Goal: Complete application form

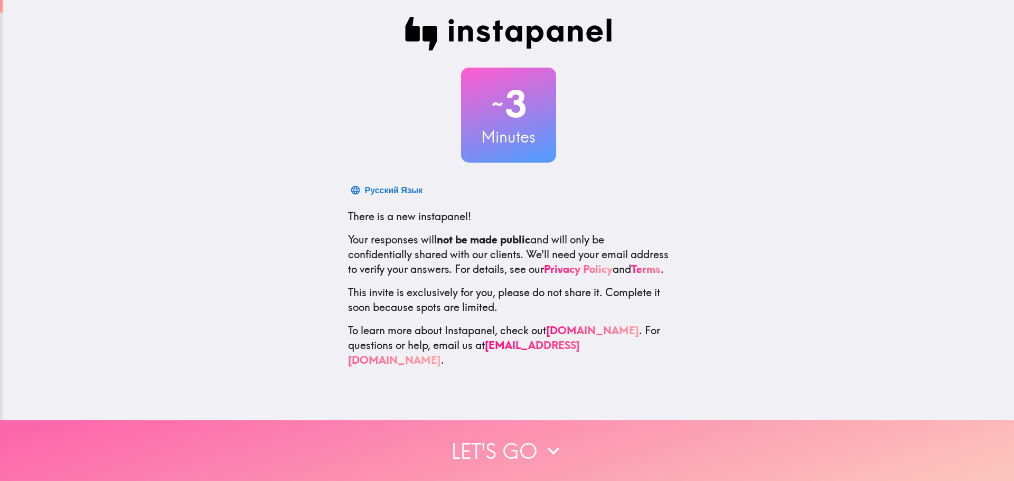
click at [525, 447] on button "Let's go" at bounding box center [507, 451] width 1014 height 61
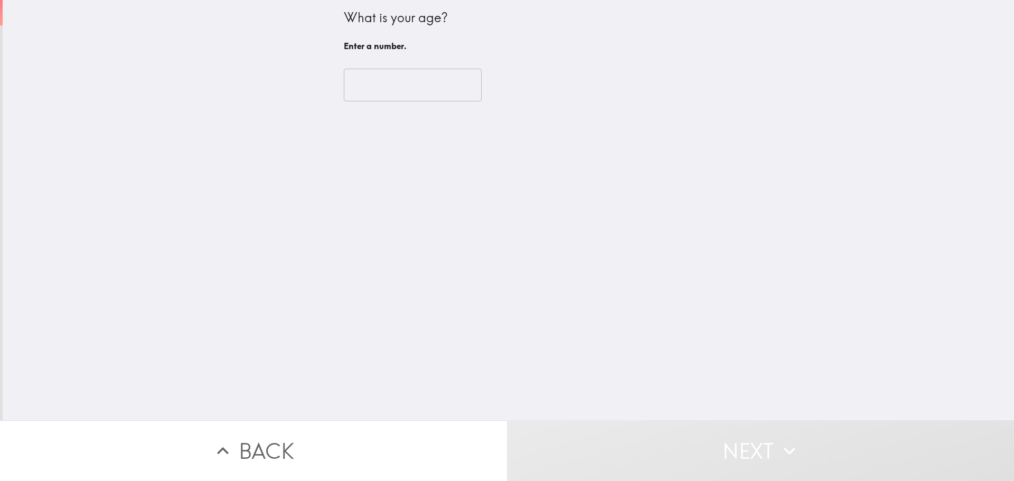
click at [398, 86] on input "number" at bounding box center [413, 85] width 138 height 33
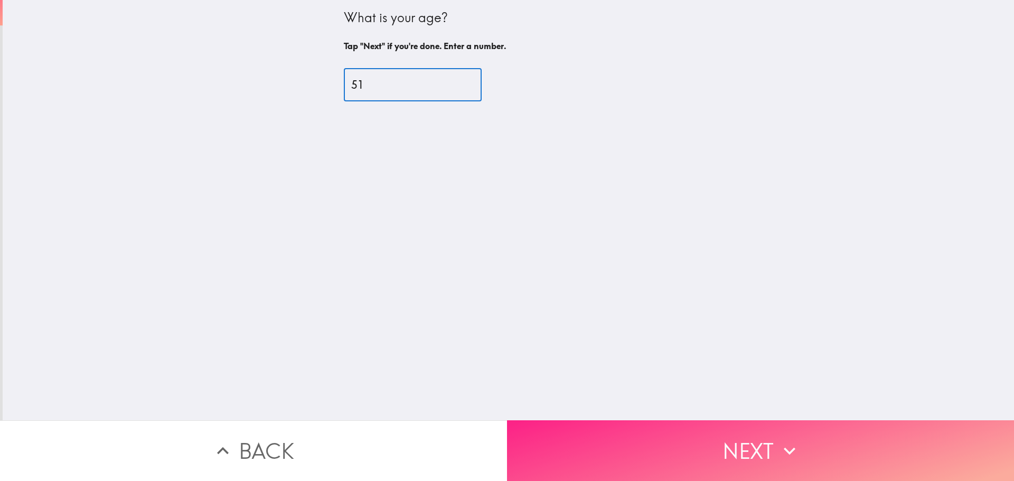
type input "51"
click at [807, 425] on button "Next" at bounding box center [760, 451] width 507 height 61
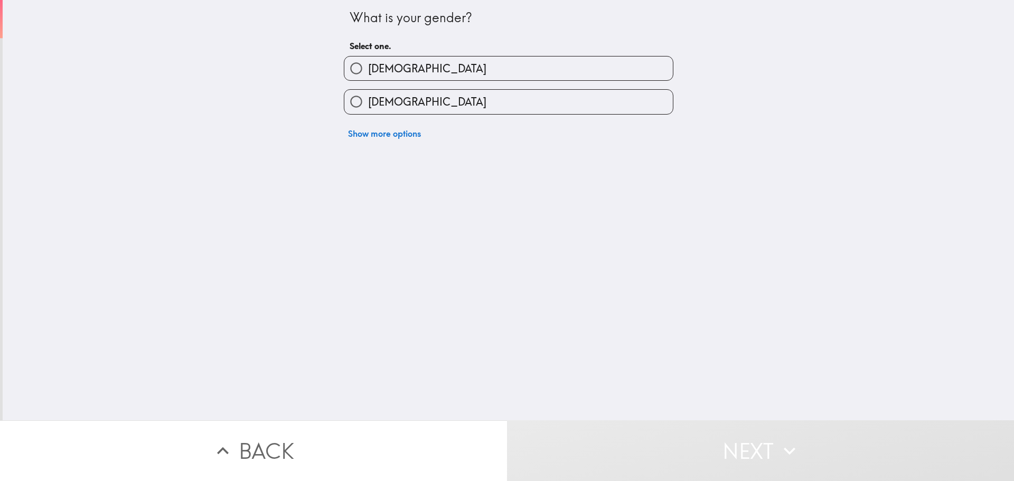
click at [401, 69] on label "[DEMOGRAPHIC_DATA]" at bounding box center [508, 69] width 329 height 24
click at [368, 69] on input "[DEMOGRAPHIC_DATA]" at bounding box center [356, 69] width 24 height 24
radio input "true"
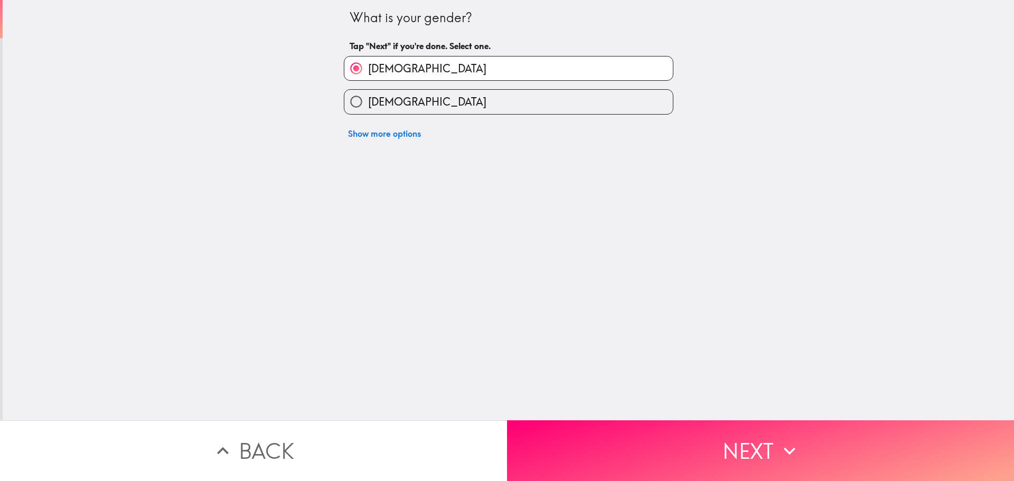
drag, startPoint x: 822, startPoint y: 440, endPoint x: 809, endPoint y: 419, distance: 23.7
click at [821, 439] on button "Next" at bounding box center [760, 451] width 507 height 61
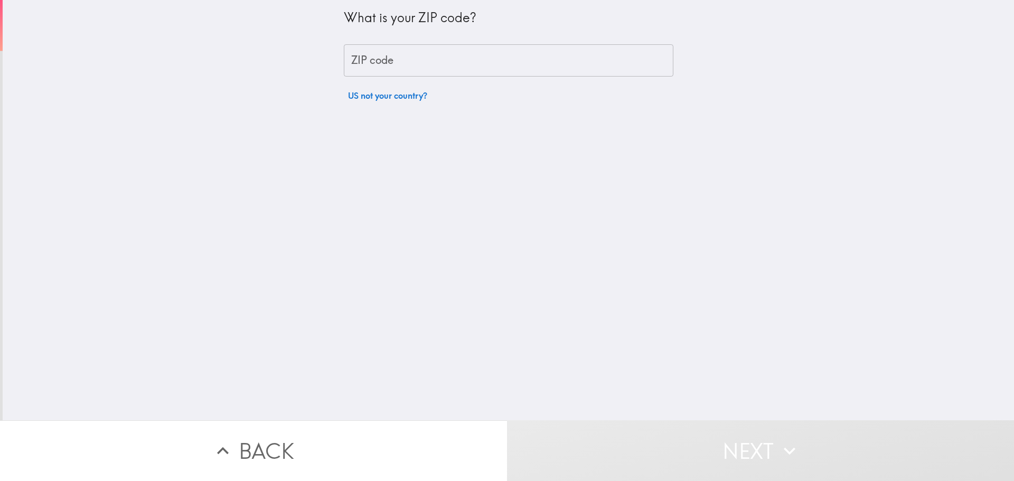
click at [427, 57] on input "ZIP code" at bounding box center [509, 60] width 330 height 33
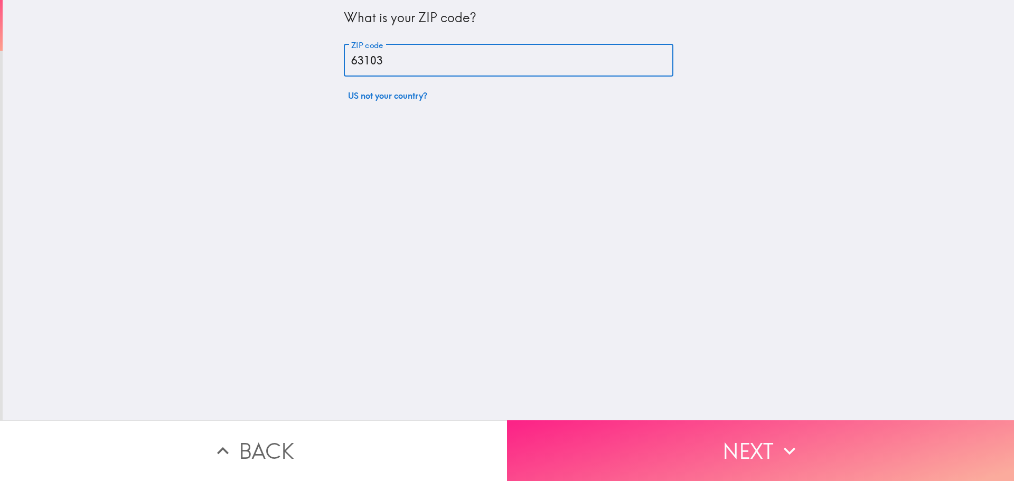
type input "63103"
click at [793, 447] on icon "button" at bounding box center [789, 451] width 23 height 23
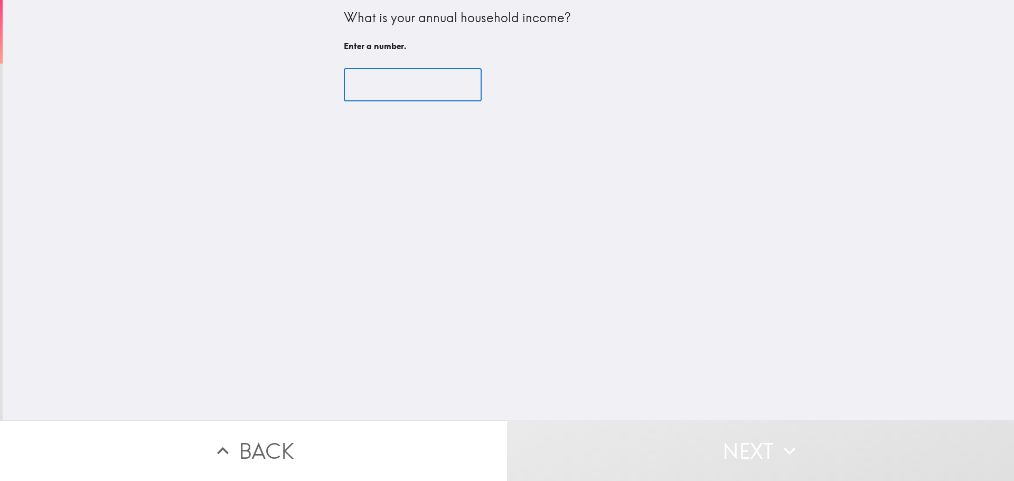
click at [379, 75] on input "number" at bounding box center [413, 85] width 138 height 33
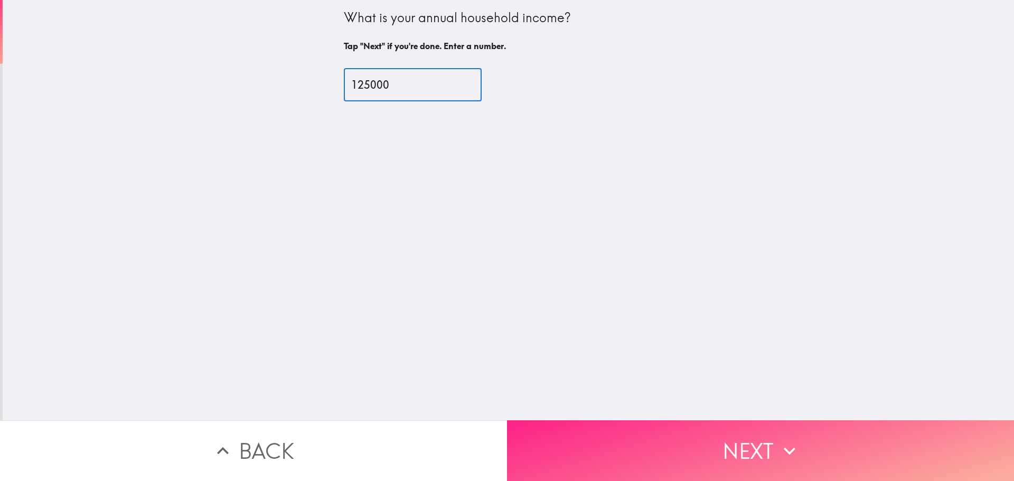
type input "125000"
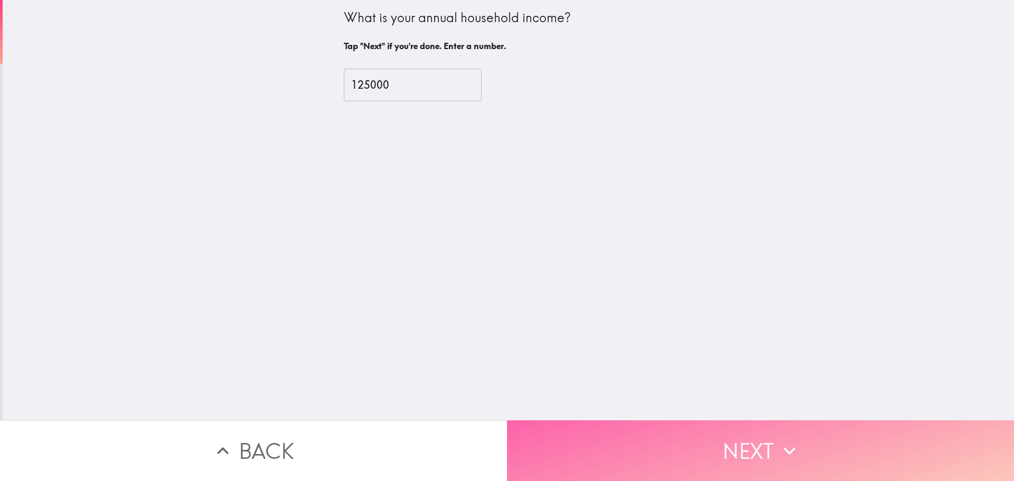
click at [814, 437] on button "Next" at bounding box center [760, 451] width 507 height 61
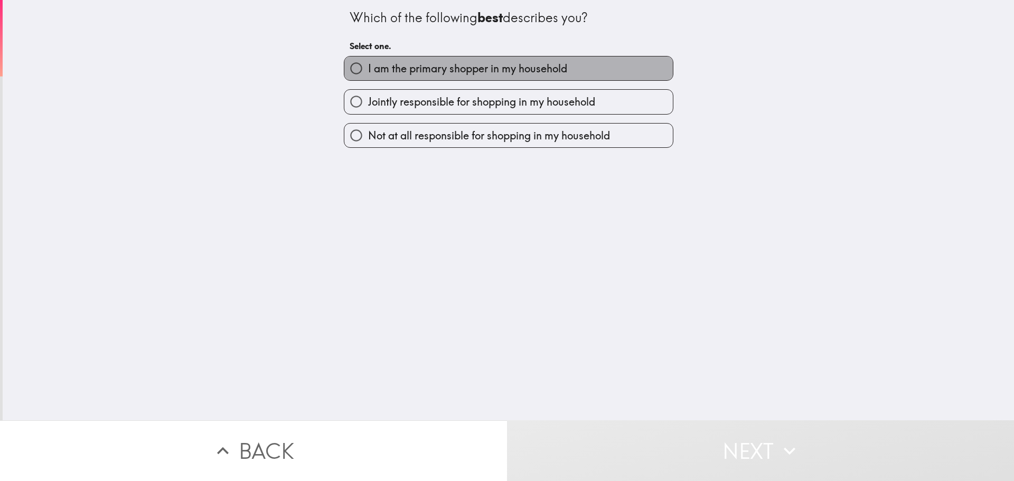
click at [433, 60] on label "I am the primary shopper in my household" at bounding box center [508, 69] width 329 height 24
click at [368, 60] on input "I am the primary shopper in my household" at bounding box center [356, 69] width 24 height 24
radio input "true"
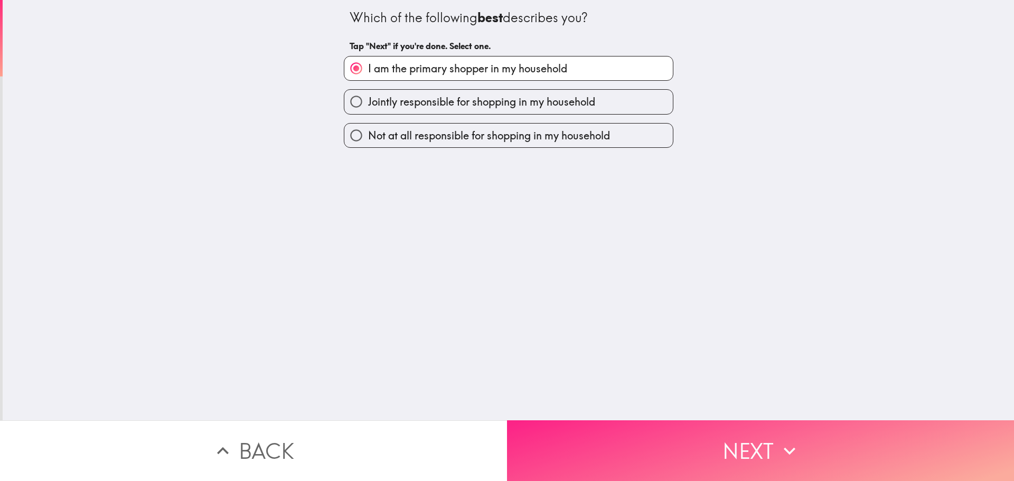
click at [771, 459] on button "Next" at bounding box center [760, 451] width 507 height 61
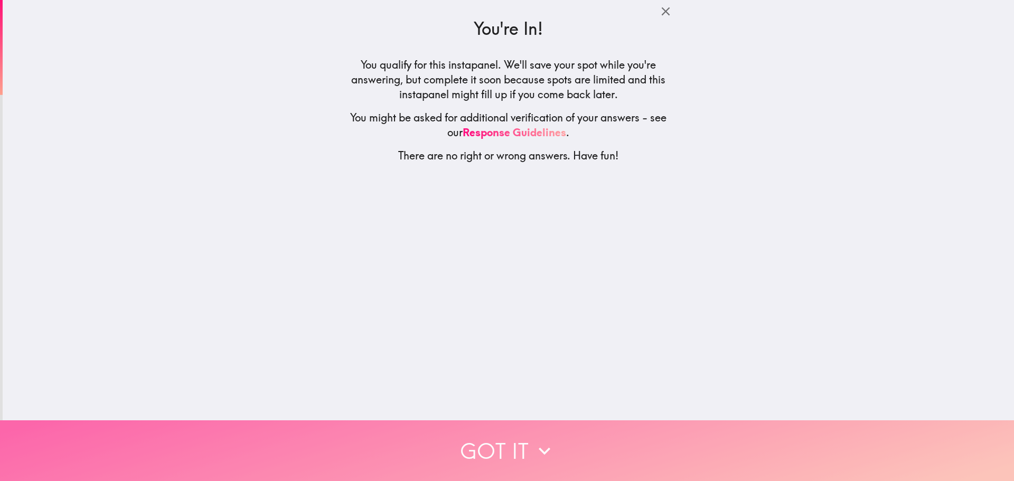
click at [592, 438] on button "Got it" at bounding box center [507, 451] width 1014 height 61
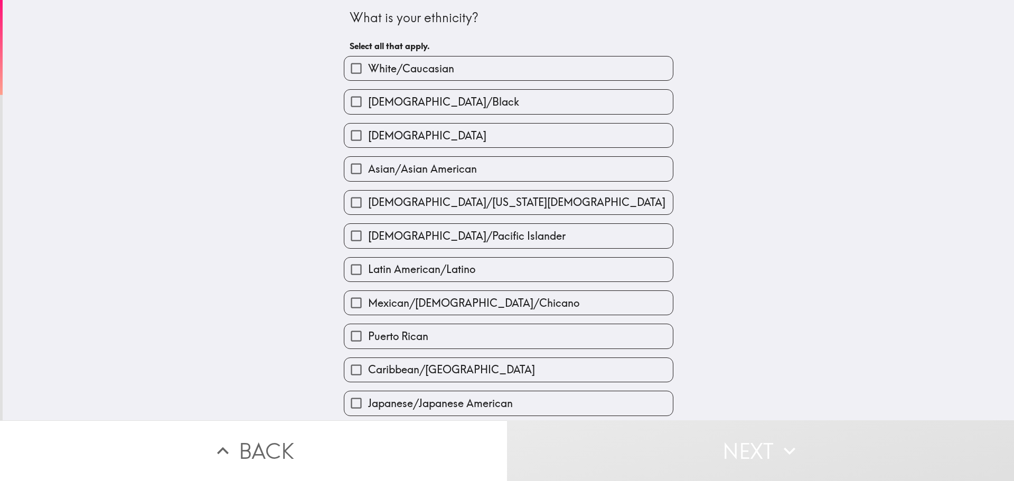
click at [522, 63] on label "White/Caucasian" at bounding box center [508, 69] width 329 height 24
click at [368, 63] on input "White/Caucasian" at bounding box center [356, 69] width 24 height 24
checkbox input "true"
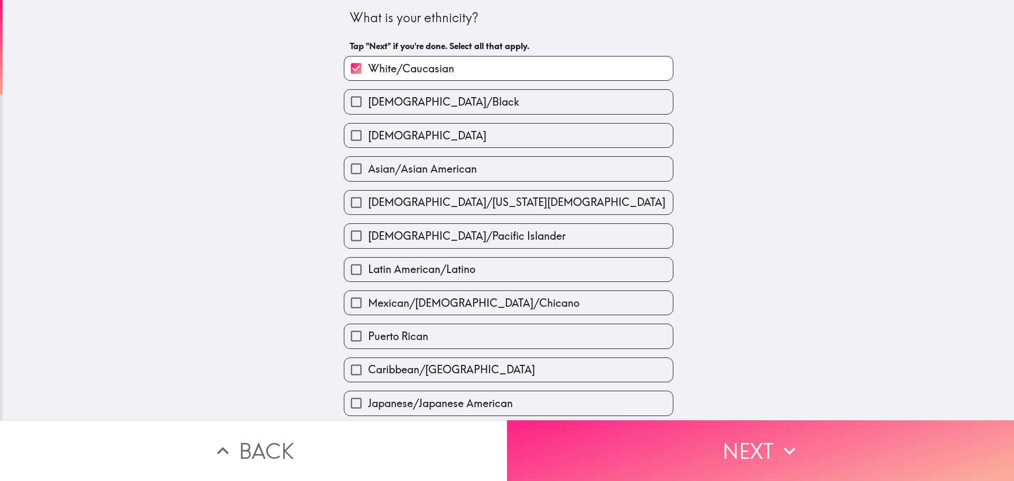
click at [741, 439] on button "Next" at bounding box center [760, 451] width 507 height 61
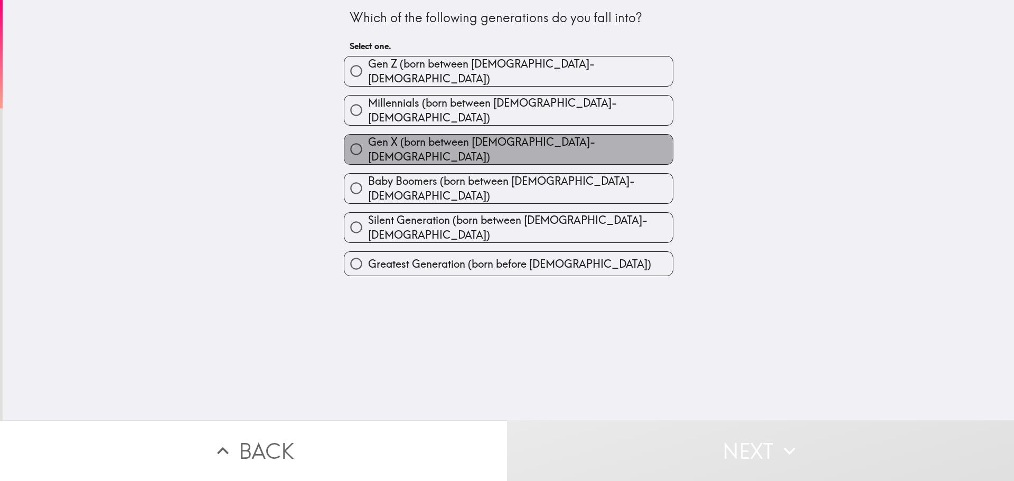
click at [405, 141] on span "Gen X (born between [DEMOGRAPHIC_DATA]-[DEMOGRAPHIC_DATA])" at bounding box center [520, 150] width 305 height 30
click at [368, 141] on input "Gen X (born between [DEMOGRAPHIC_DATA]-[DEMOGRAPHIC_DATA])" at bounding box center [356, 149] width 24 height 24
radio input "true"
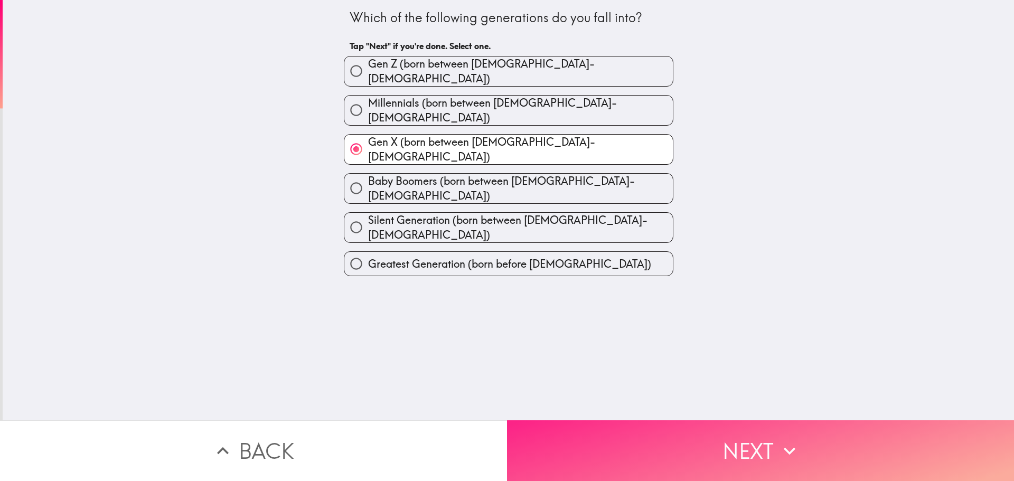
click at [779, 445] on icon "button" at bounding box center [789, 451] width 23 height 23
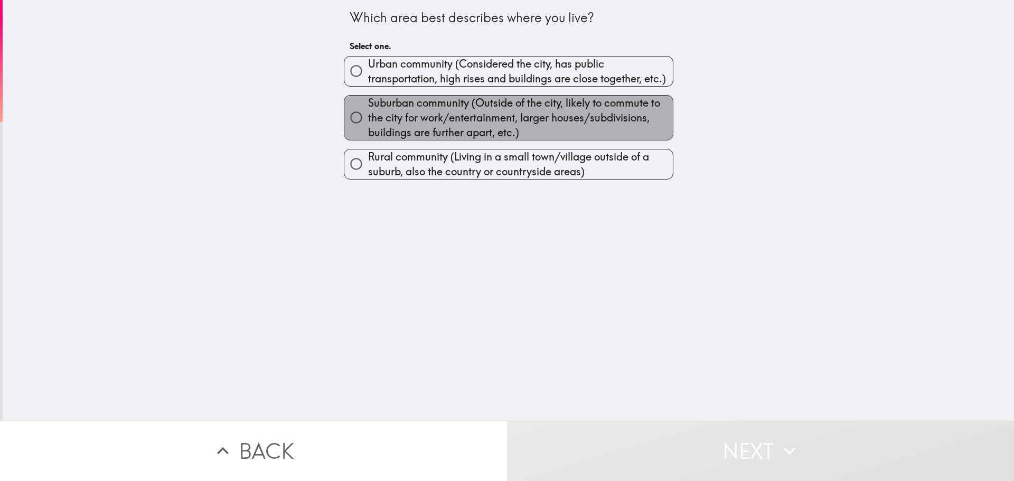
click at [422, 113] on span "Suburban community (Outside of the city, likely to commute to the city for work…" at bounding box center [520, 118] width 305 height 44
click at [368, 113] on input "Suburban community (Outside of the city, likely to commute to the city for work…" at bounding box center [356, 118] width 24 height 24
radio input "true"
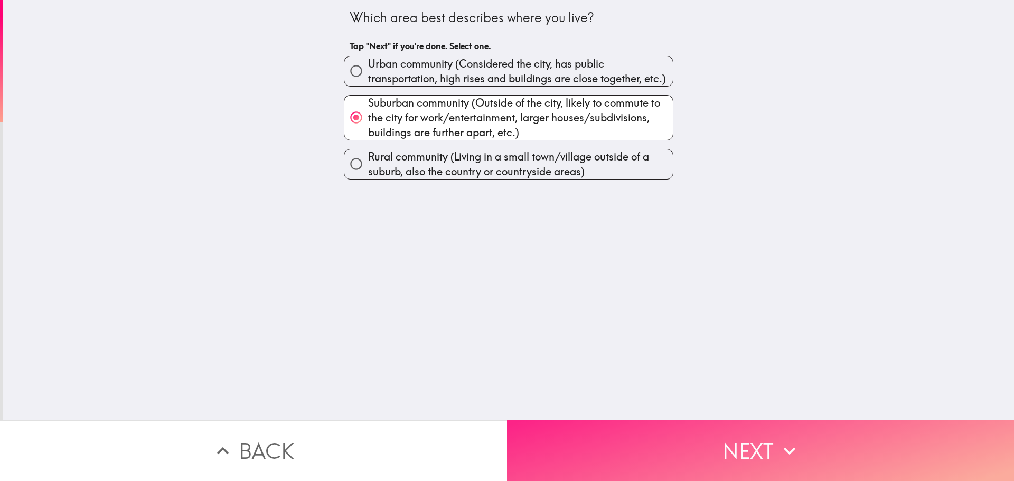
click at [816, 438] on button "Next" at bounding box center [760, 451] width 507 height 61
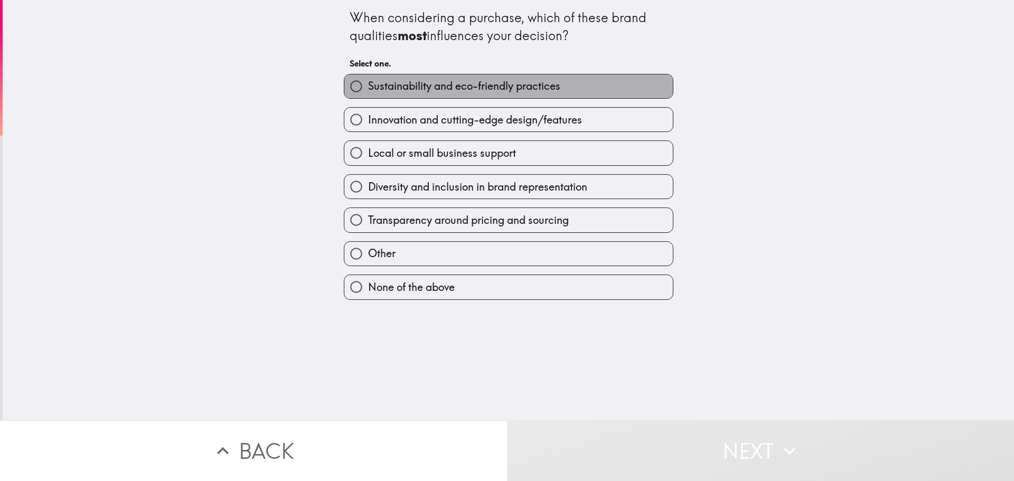
click at [494, 87] on span "Sustainability and eco-friendly practices" at bounding box center [464, 86] width 192 height 15
click at [368, 87] on input "Sustainability and eco-friendly practices" at bounding box center [356, 86] width 24 height 24
radio input "true"
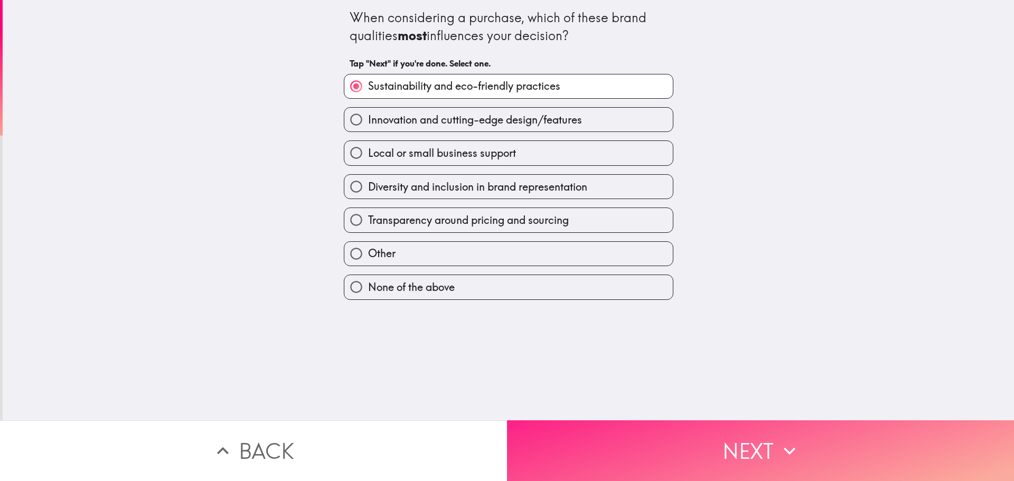
click at [769, 438] on button "Next" at bounding box center [760, 451] width 507 height 61
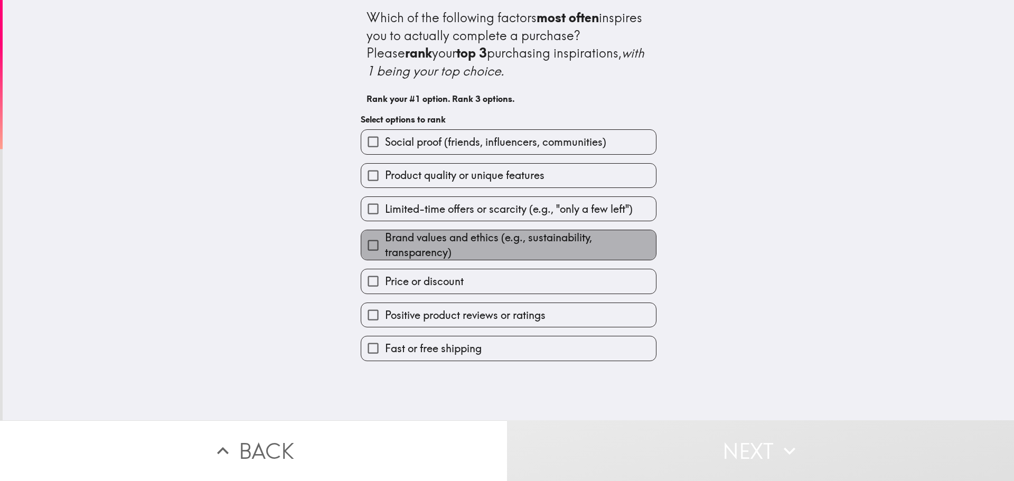
click at [401, 240] on span "Brand values and ethics (e.g., sustainability, transparency)" at bounding box center [520, 245] width 271 height 30
click at [385, 240] on input "Brand values and ethics (e.g., sustainability, transparency)" at bounding box center [373, 246] width 24 height 24
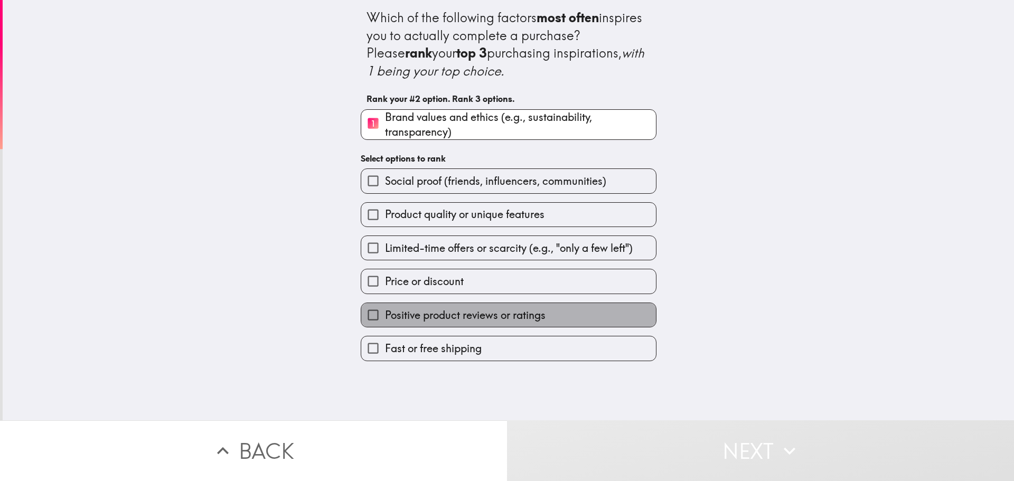
click at [435, 316] on span "Positive product reviews or ratings" at bounding box center [465, 315] width 161 height 15
click at [385, 316] on input "Positive product reviews or ratings" at bounding box center [373, 315] width 24 height 24
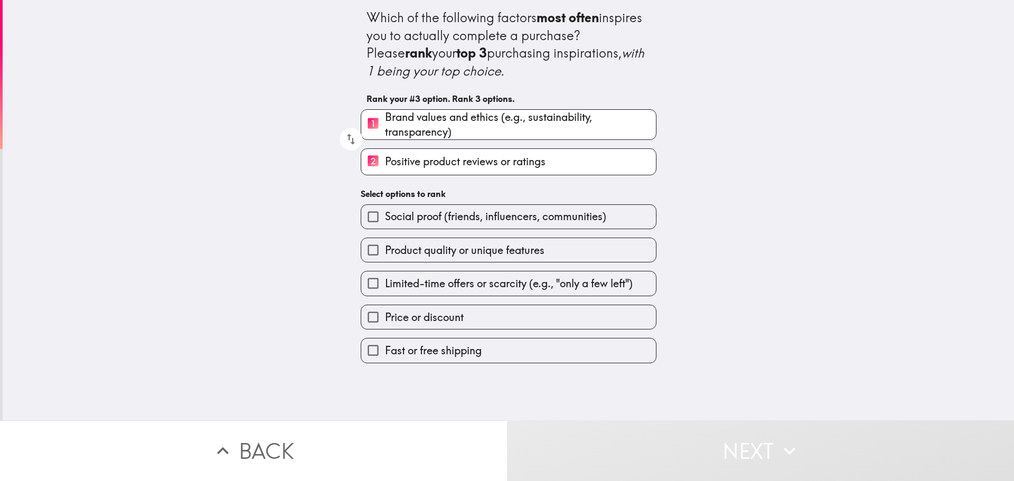
click at [477, 244] on span "Product quality or unique features" at bounding box center [465, 250] width 160 height 15
click at [385, 244] on input "Product quality or unique features" at bounding box center [373, 250] width 24 height 24
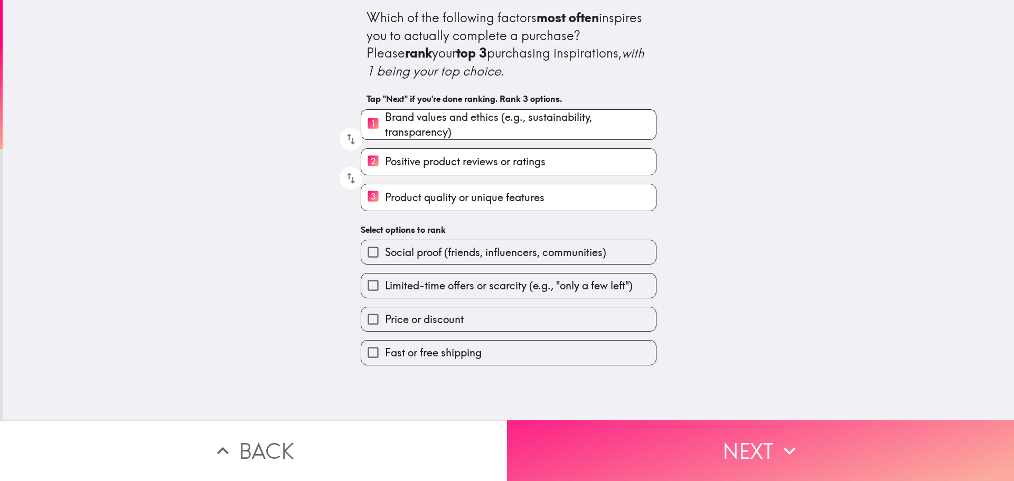
click at [780, 426] on button "Next" at bounding box center [760, 451] width 507 height 61
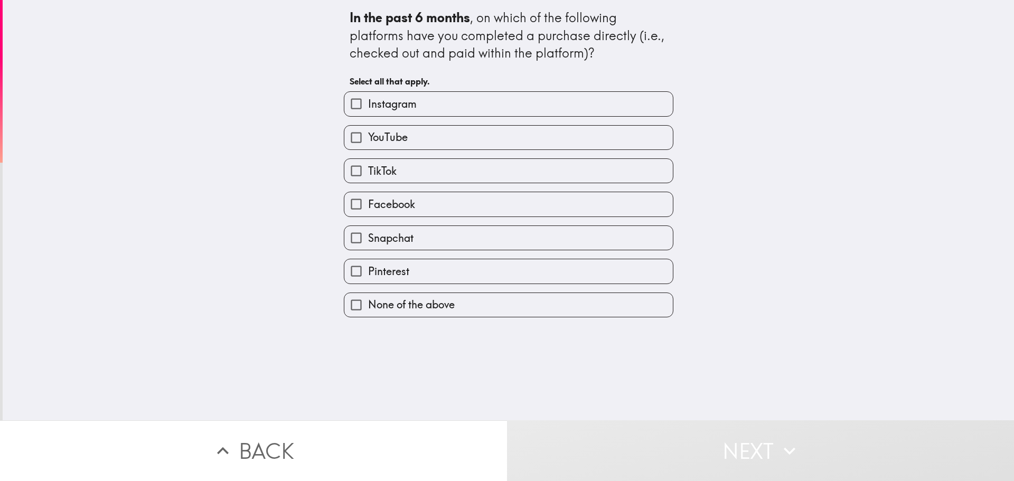
click at [397, 109] on span "Instagram" at bounding box center [392, 104] width 49 height 15
click at [368, 109] on input "Instagram" at bounding box center [356, 104] width 24 height 24
checkbox input "true"
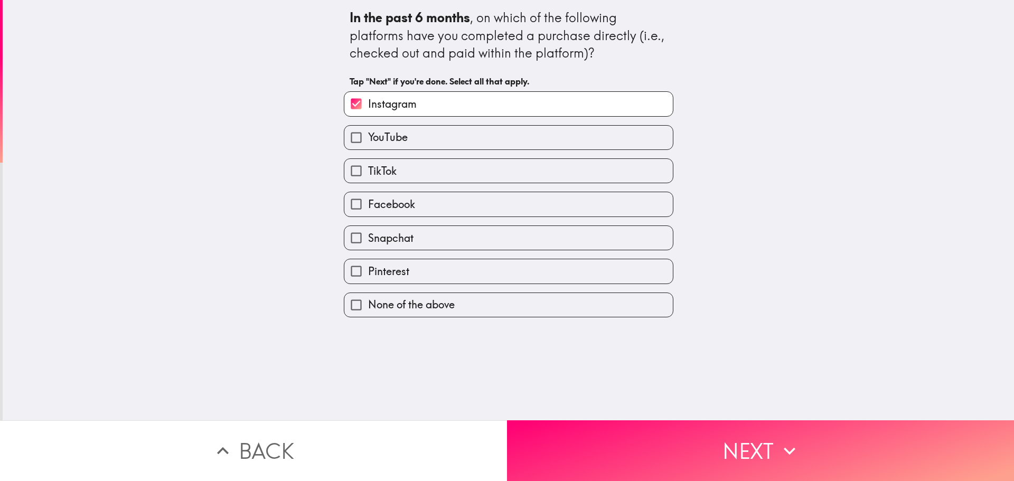
click at [397, 169] on label "TikTok" at bounding box center [508, 171] width 329 height 24
click at [368, 169] on input "TikTok" at bounding box center [356, 171] width 24 height 24
checkbox input "true"
click at [420, 207] on label "Facebook" at bounding box center [508, 204] width 329 height 24
click at [368, 207] on input "Facebook" at bounding box center [356, 204] width 24 height 24
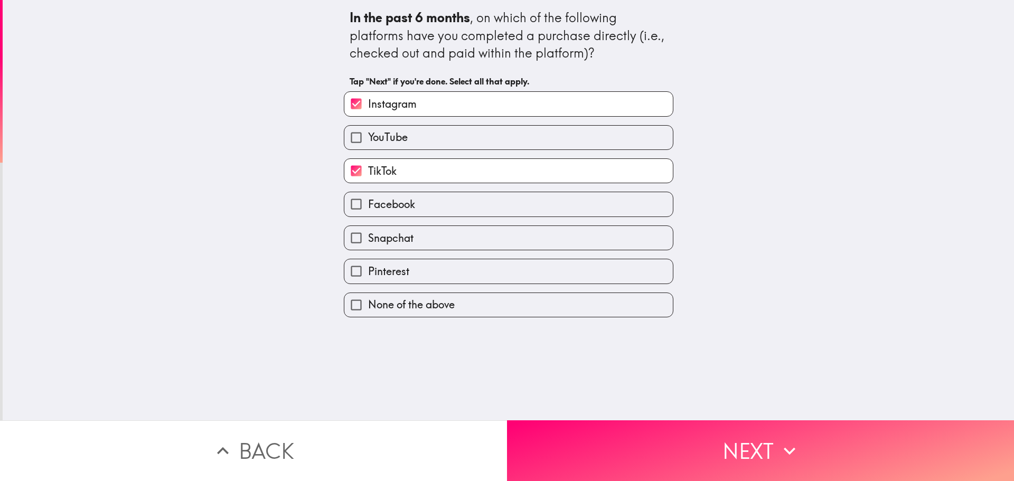
checkbox input "true"
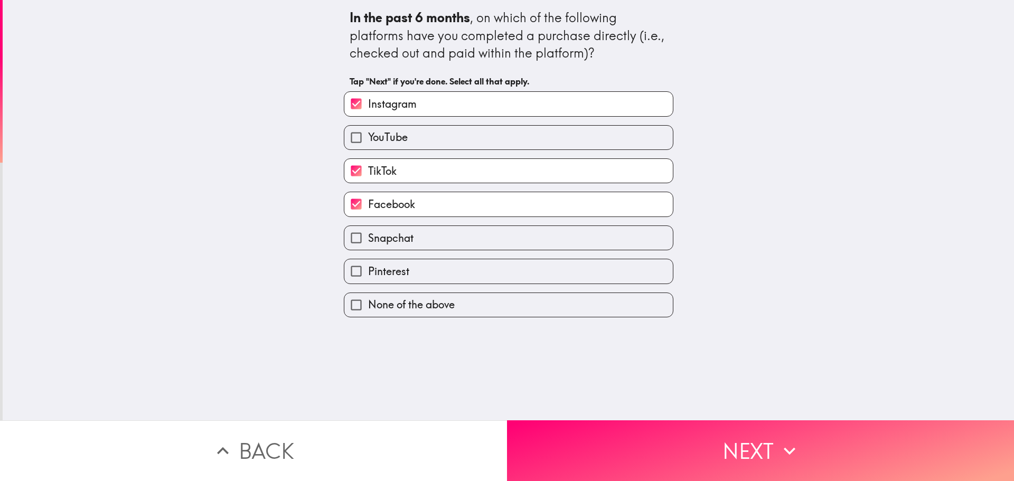
click at [405, 279] on label "Pinterest" at bounding box center [508, 271] width 329 height 24
click at [368, 279] on input "Pinterest" at bounding box center [356, 271] width 24 height 24
checkbox input "true"
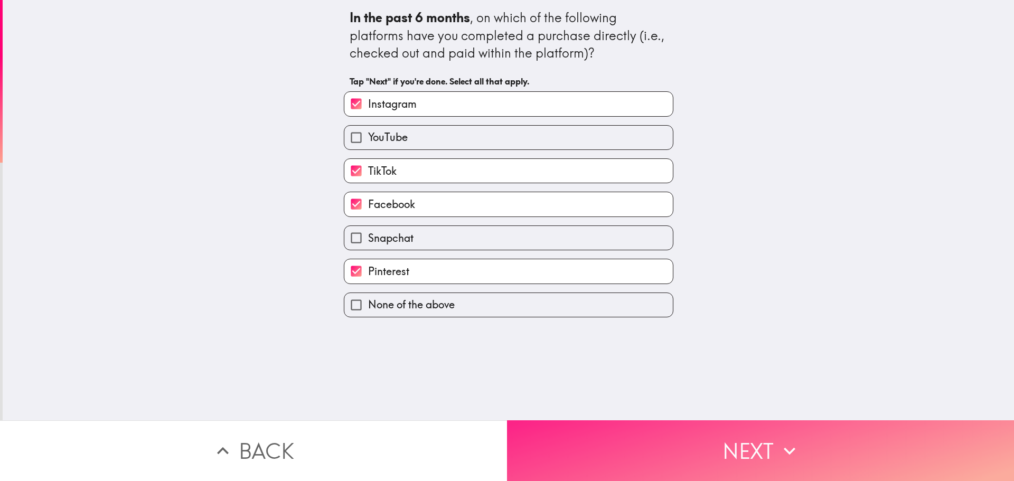
click at [770, 444] on button "Next" at bounding box center [760, 451] width 507 height 61
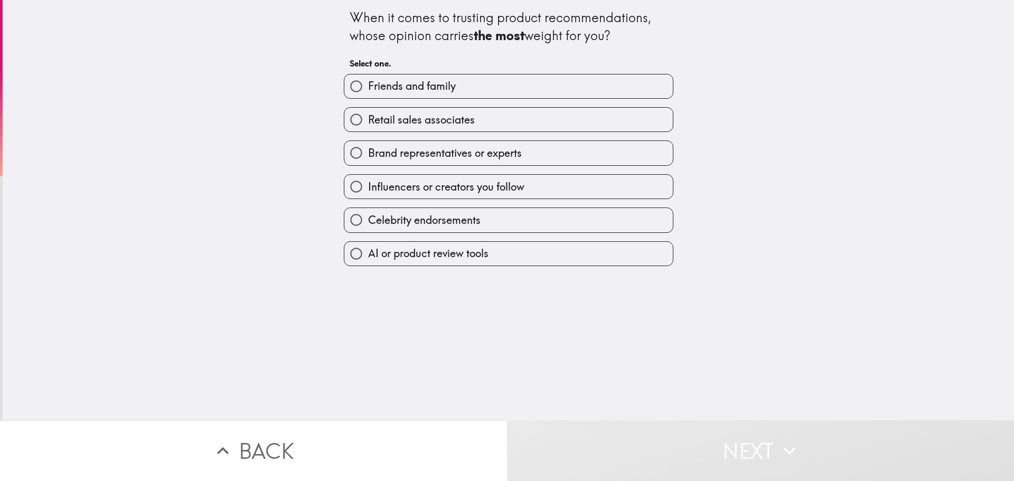
click at [405, 257] on span "AI or product review tools" at bounding box center [428, 253] width 120 height 15
click at [368, 257] on input "AI or product review tools" at bounding box center [356, 254] width 24 height 24
radio input "true"
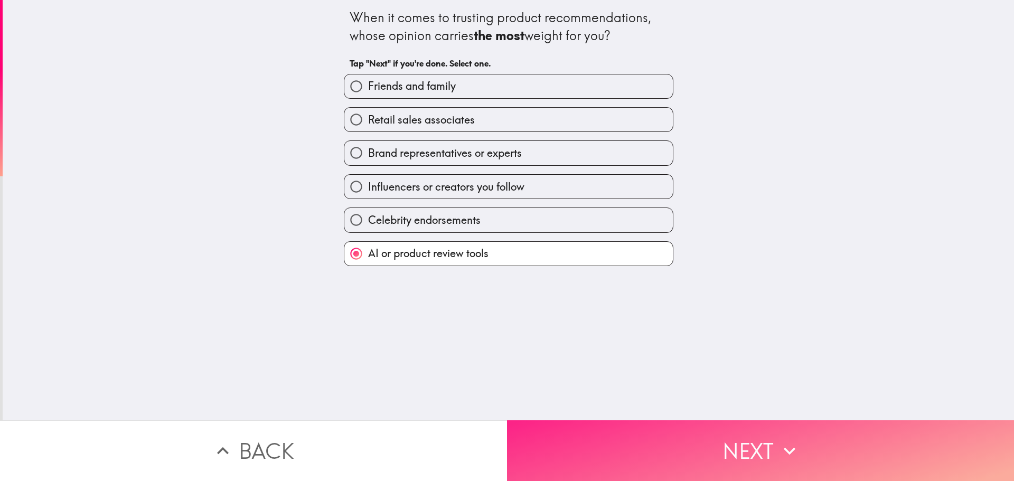
click at [773, 437] on button "Next" at bounding box center [760, 451] width 507 height 61
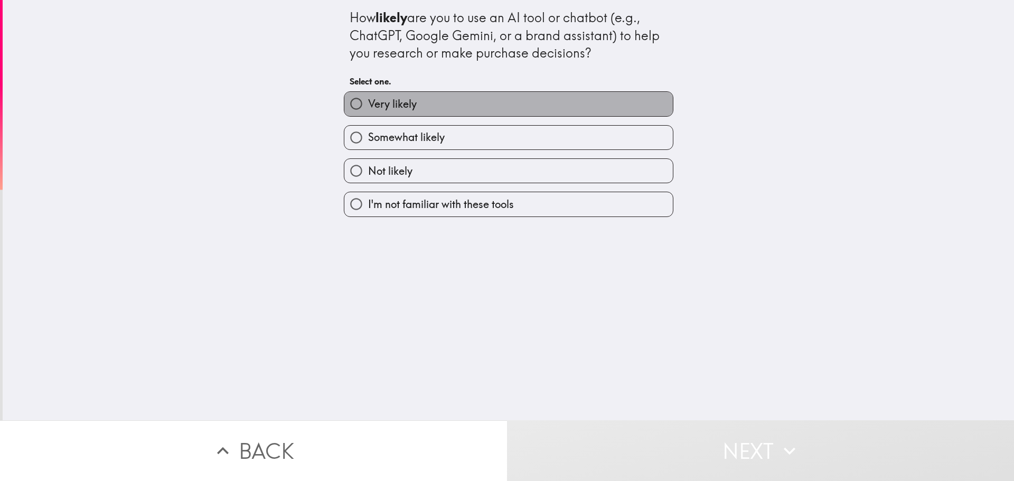
click at [380, 106] on span "Very likely" at bounding box center [392, 104] width 49 height 15
click at [368, 106] on input "Very likely" at bounding box center [356, 104] width 24 height 24
radio input "true"
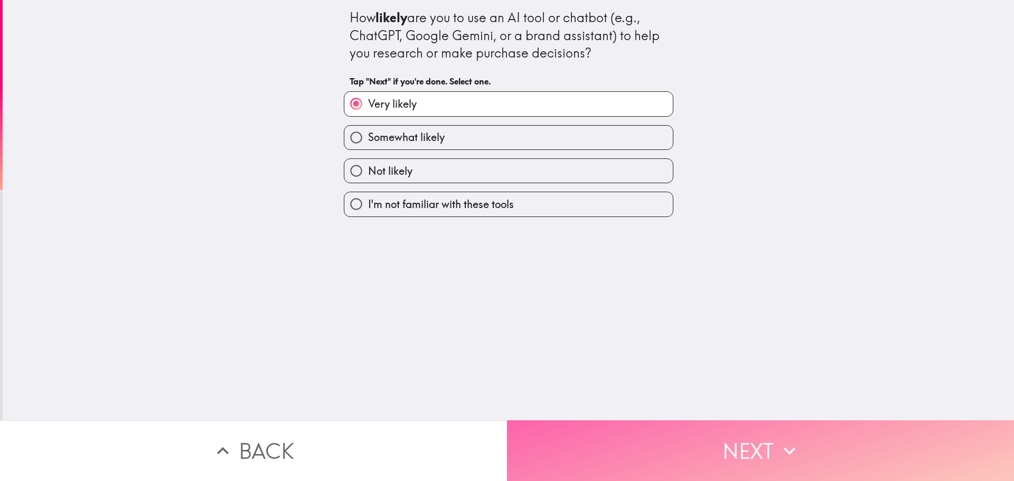
click at [765, 440] on button "Next" at bounding box center [760, 451] width 507 height 61
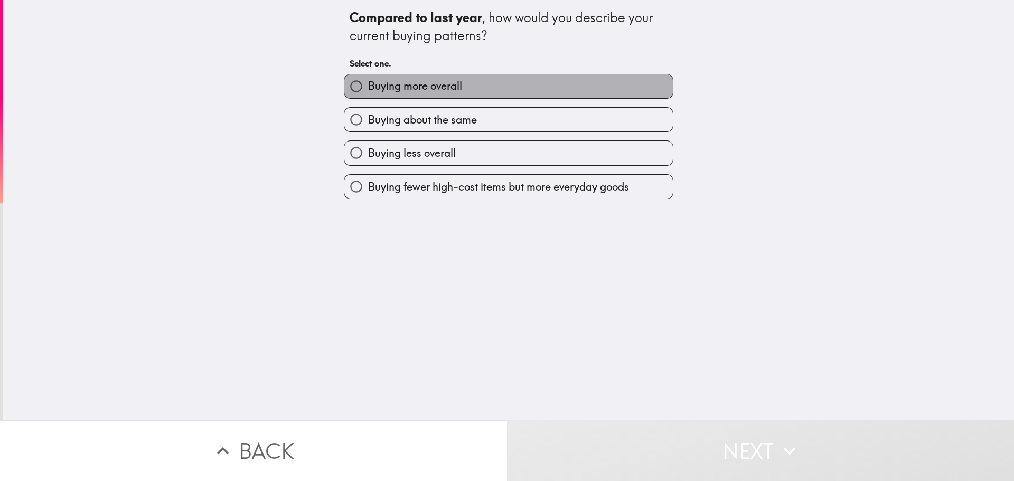
click at [426, 89] on span "Buying more overall" at bounding box center [415, 86] width 94 height 15
click at [368, 89] on input "Buying more overall" at bounding box center [356, 86] width 24 height 24
radio input "true"
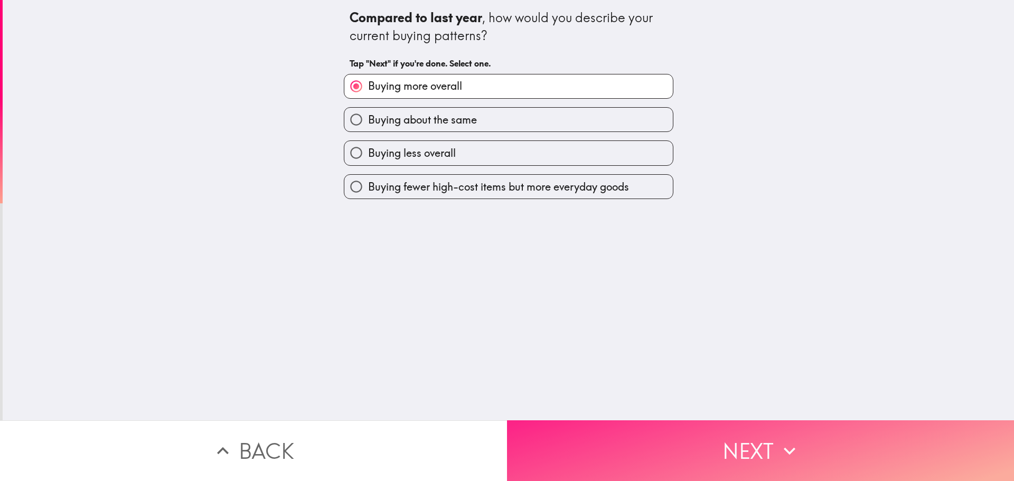
click at [778, 443] on icon "button" at bounding box center [789, 451] width 23 height 23
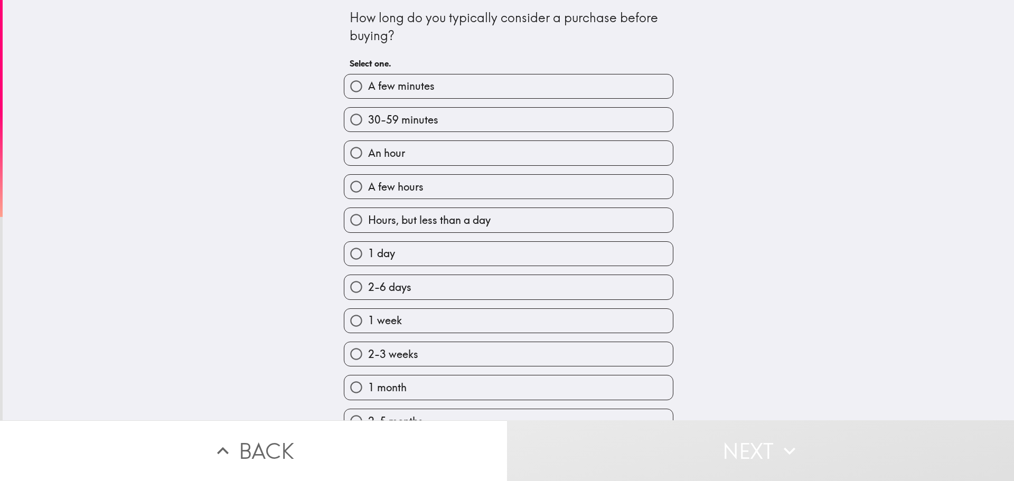
click at [413, 117] on span "30-59 minutes" at bounding box center [403, 120] width 70 height 15
click at [368, 117] on input "30-59 minutes" at bounding box center [356, 120] width 24 height 24
radio input "true"
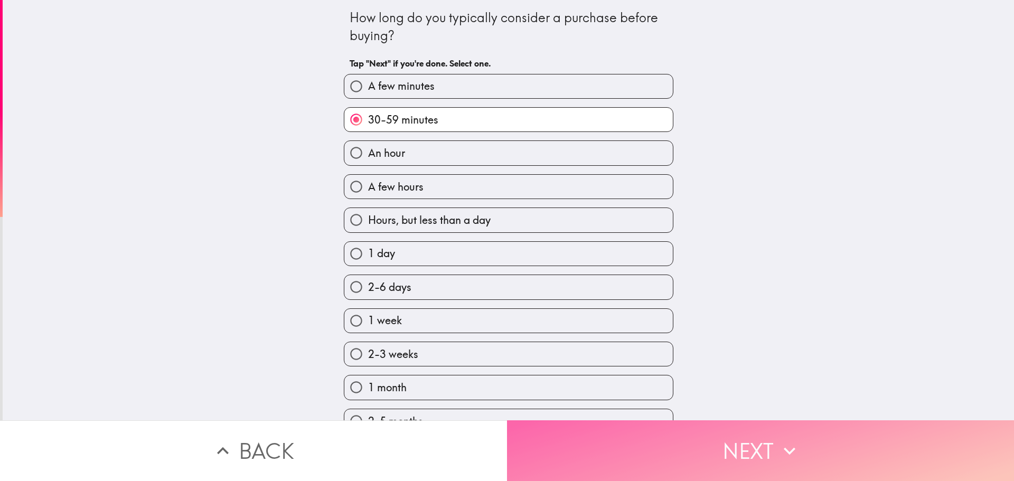
click at [778, 444] on icon "button" at bounding box center [789, 451] width 23 height 23
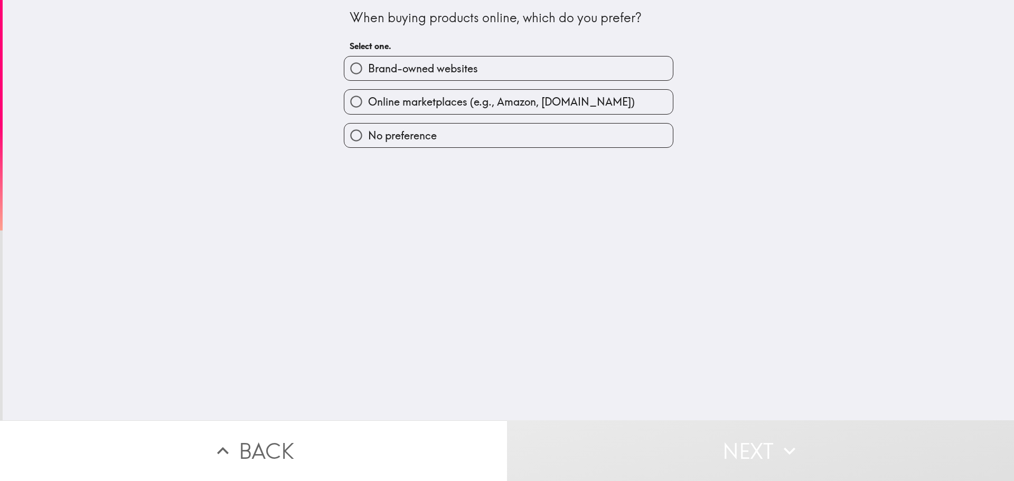
click at [423, 103] on span "Online marketplaces (e.g., Amazon, [DOMAIN_NAME])" at bounding box center [501, 102] width 267 height 15
click at [368, 103] on input "Online marketplaces (e.g., Amazon, [DOMAIN_NAME])" at bounding box center [356, 102] width 24 height 24
radio input "true"
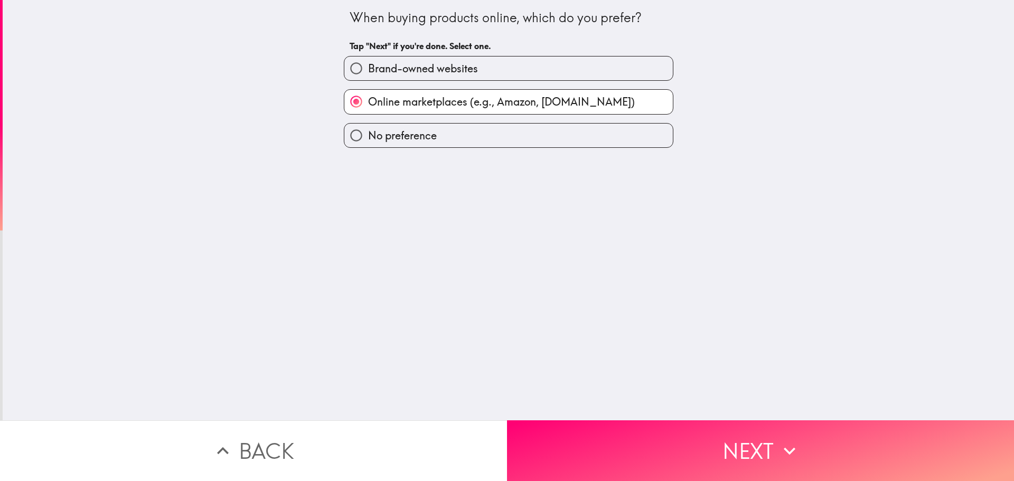
click at [370, 135] on span "No preference" at bounding box center [402, 135] width 69 height 15
click at [368, 135] on input "No preference" at bounding box center [356, 136] width 24 height 24
radio input "true"
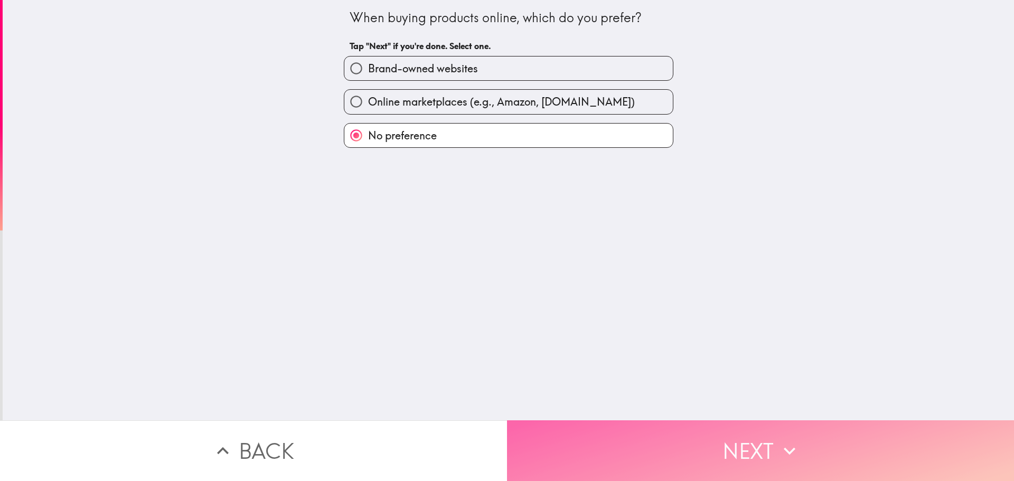
click at [769, 443] on button "Next" at bounding box center [760, 451] width 507 height 61
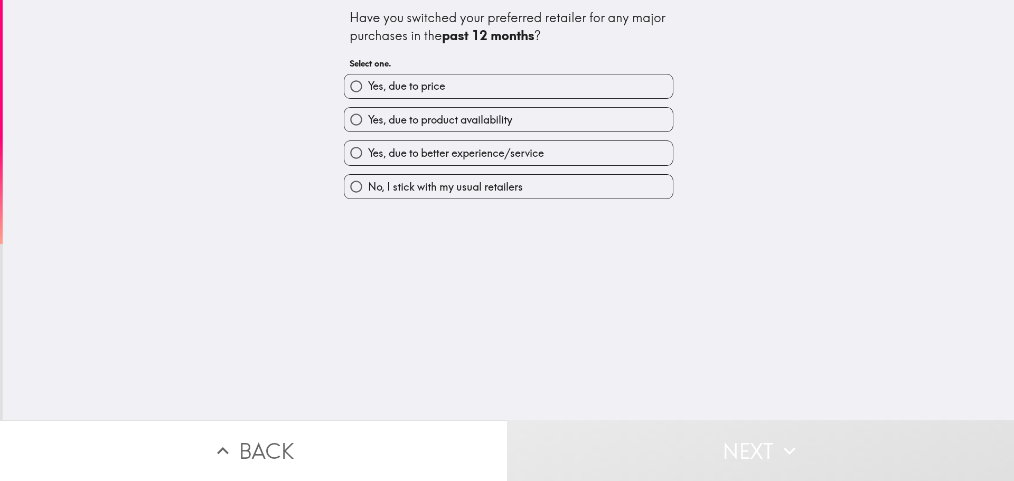
click at [391, 189] on span "No, I stick with my usual retailers" at bounding box center [445, 187] width 155 height 15
click at [368, 189] on input "No, I stick with my usual retailers" at bounding box center [356, 187] width 24 height 24
radio input "true"
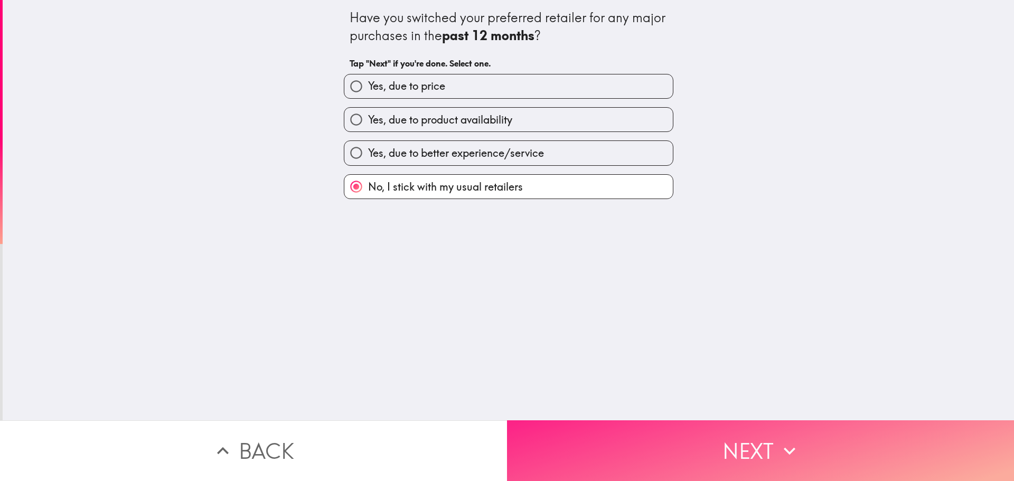
click at [818, 449] on button "Next" at bounding box center [760, 451] width 507 height 61
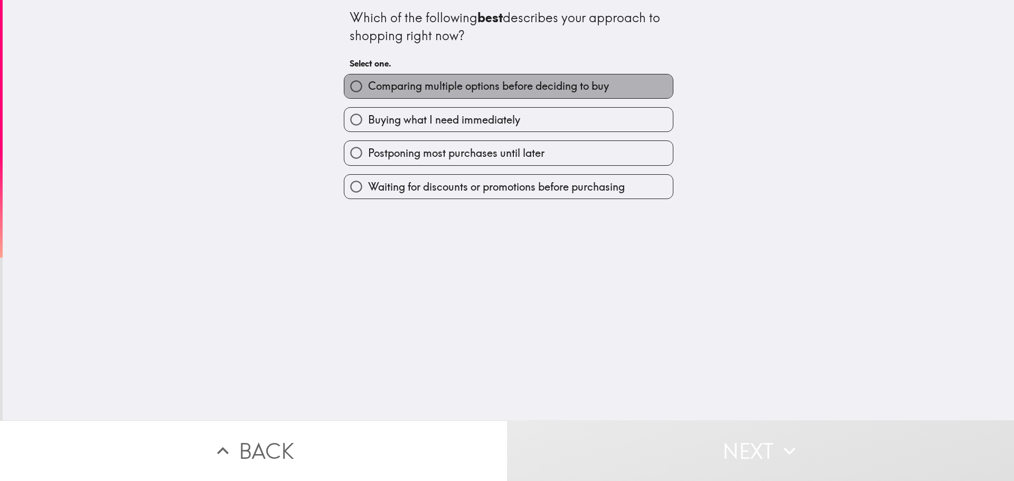
click at [455, 83] on span "Comparing multiple options before deciding to buy" at bounding box center [488, 86] width 241 height 15
click at [368, 83] on input "Comparing multiple options before deciding to buy" at bounding box center [356, 86] width 24 height 24
radio input "true"
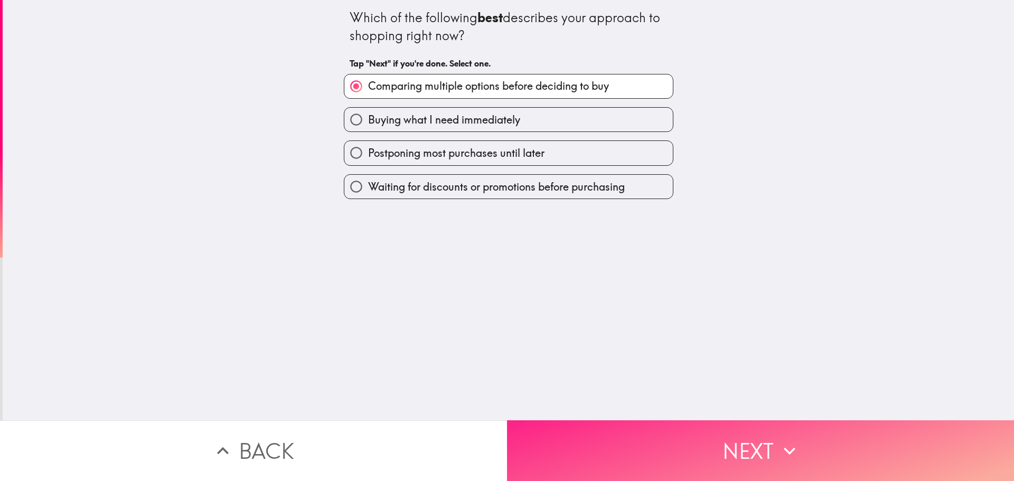
click at [770, 440] on button "Next" at bounding box center [760, 451] width 507 height 61
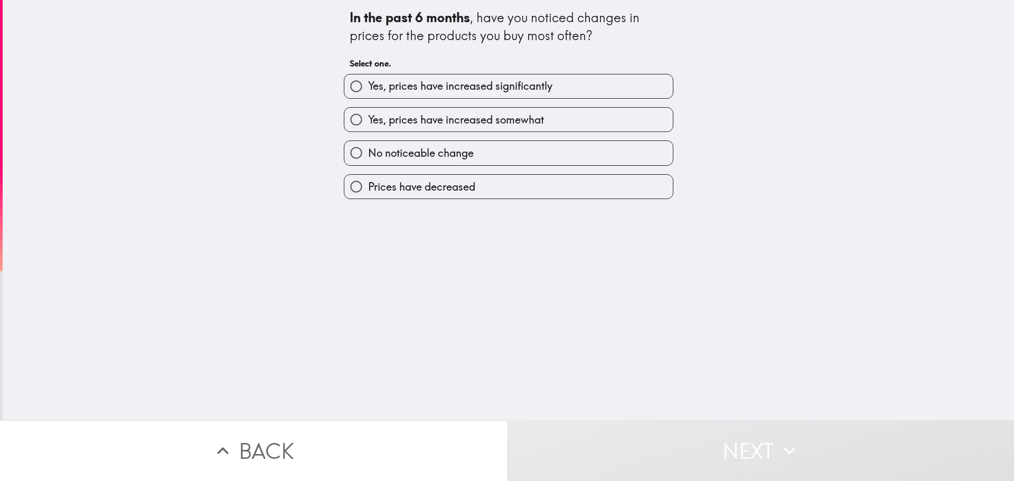
click at [438, 121] on span "Yes, prices have increased somewhat" at bounding box center [456, 120] width 176 height 15
click at [368, 121] on input "Yes, prices have increased somewhat" at bounding box center [356, 120] width 24 height 24
radio input "true"
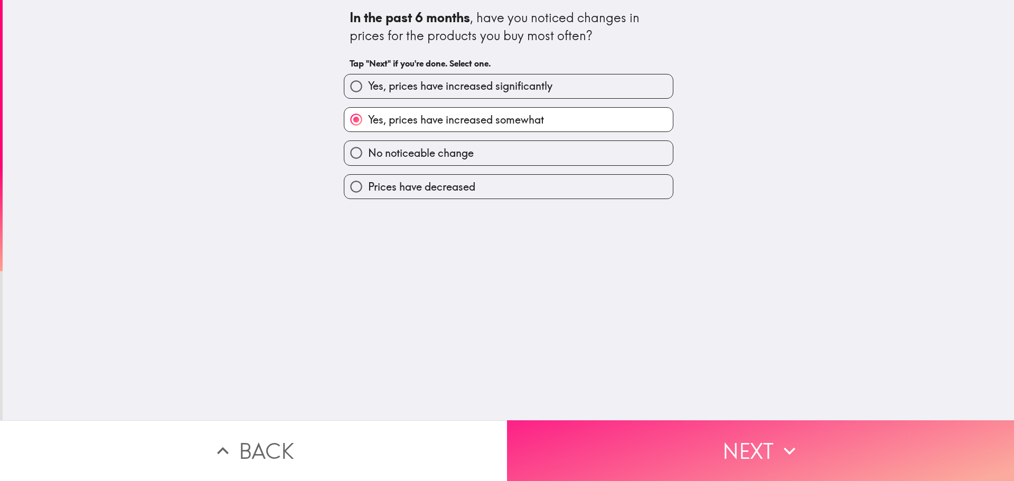
click at [773, 438] on button "Next" at bounding box center [760, 451] width 507 height 61
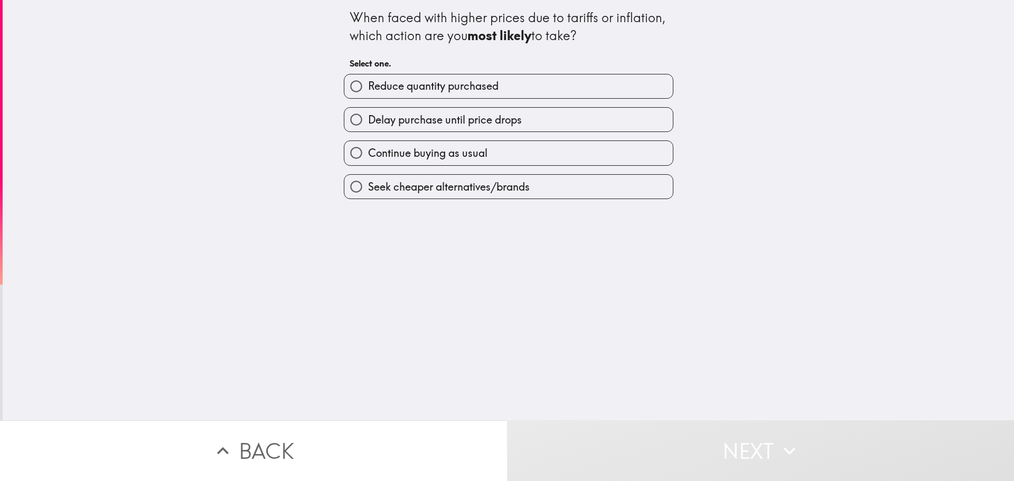
click at [427, 157] on span "Continue buying as usual" at bounding box center [427, 153] width 119 height 15
click at [368, 157] on input "Continue buying as usual" at bounding box center [356, 153] width 24 height 24
radio input "true"
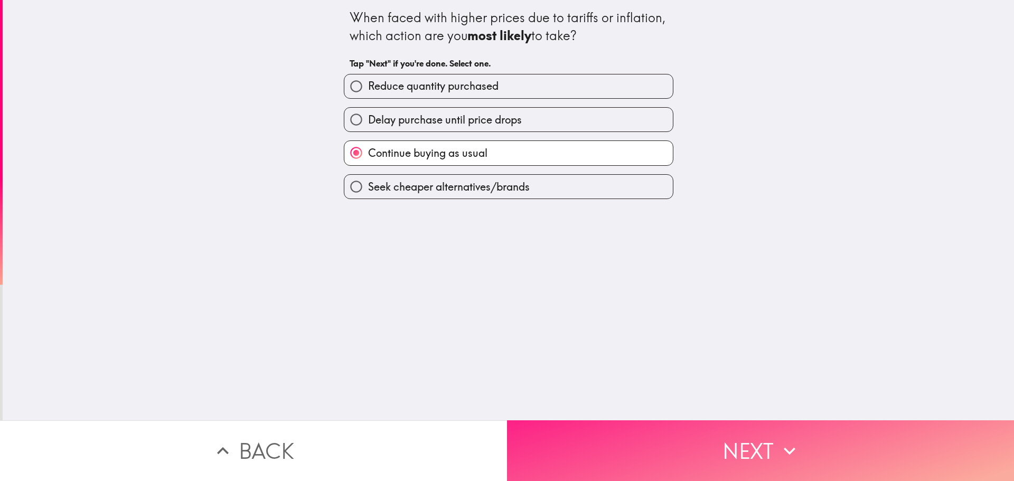
click at [768, 440] on button "Next" at bounding box center [760, 451] width 507 height 61
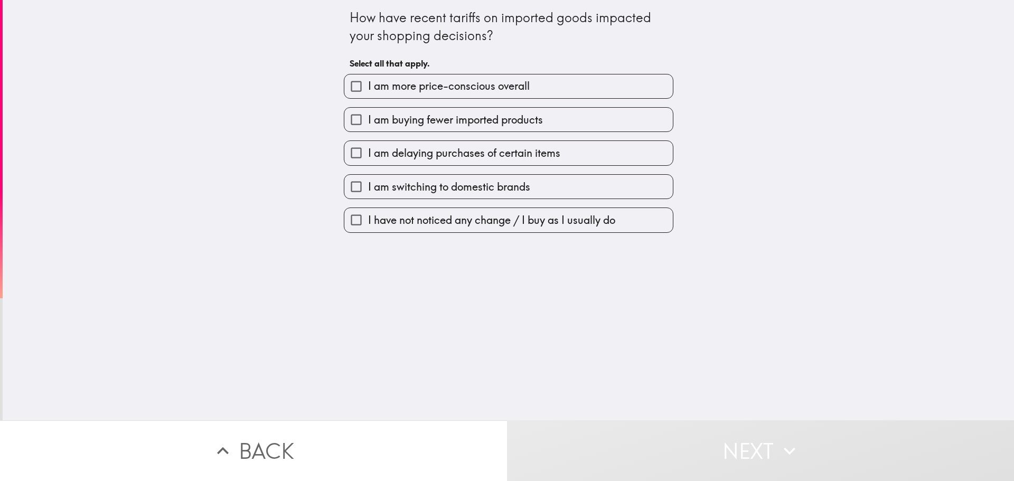
click at [352, 222] on input "I have not noticed any change / I buy as I usually do" at bounding box center [356, 220] width 24 height 24
checkbox input "true"
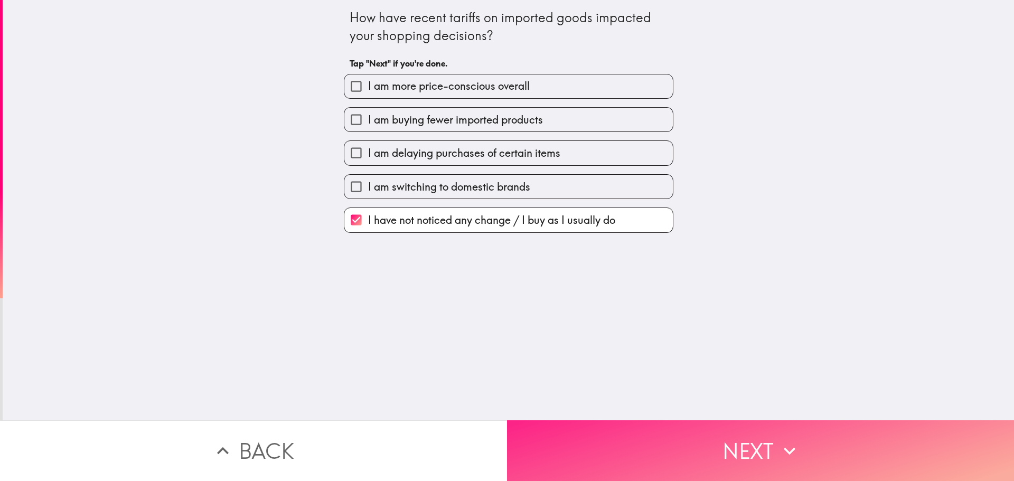
click at [823, 441] on button "Next" at bounding box center [760, 451] width 507 height 61
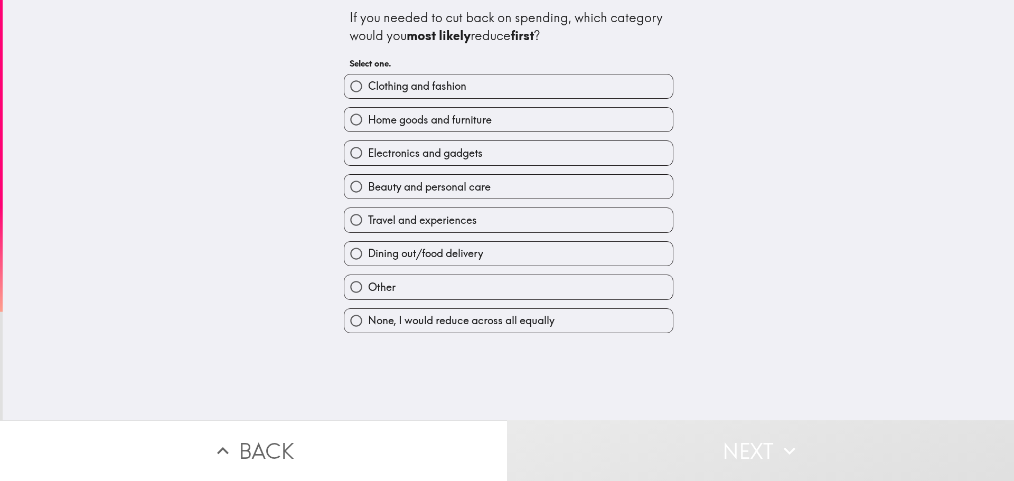
click at [394, 119] on span "Home goods and furniture" at bounding box center [430, 120] width 124 height 15
click at [368, 119] on input "Home goods and furniture" at bounding box center [356, 120] width 24 height 24
radio input "true"
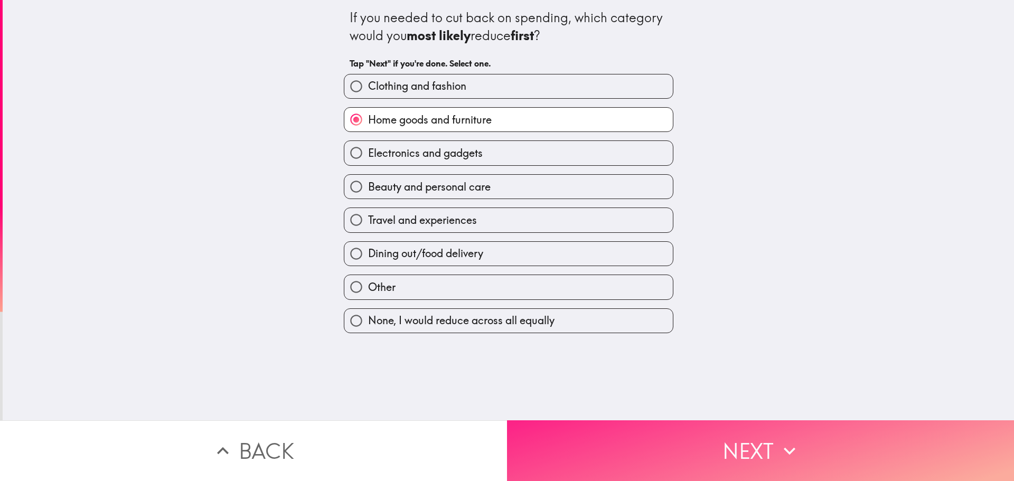
click at [778, 442] on icon "button" at bounding box center [789, 451] width 23 height 23
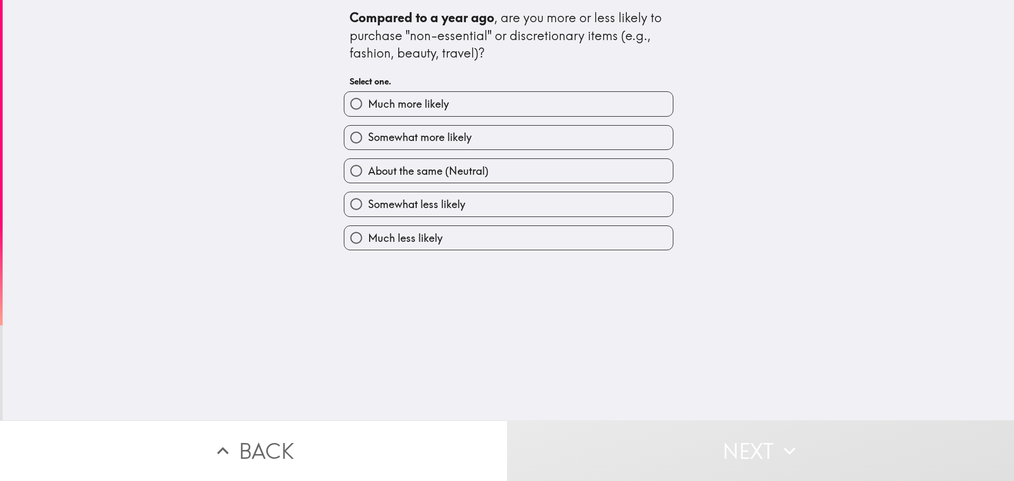
click at [424, 172] on span "About the same (Neutral)" at bounding box center [428, 171] width 120 height 15
click at [368, 172] on input "About the same (Neutral)" at bounding box center [356, 171] width 24 height 24
radio input "true"
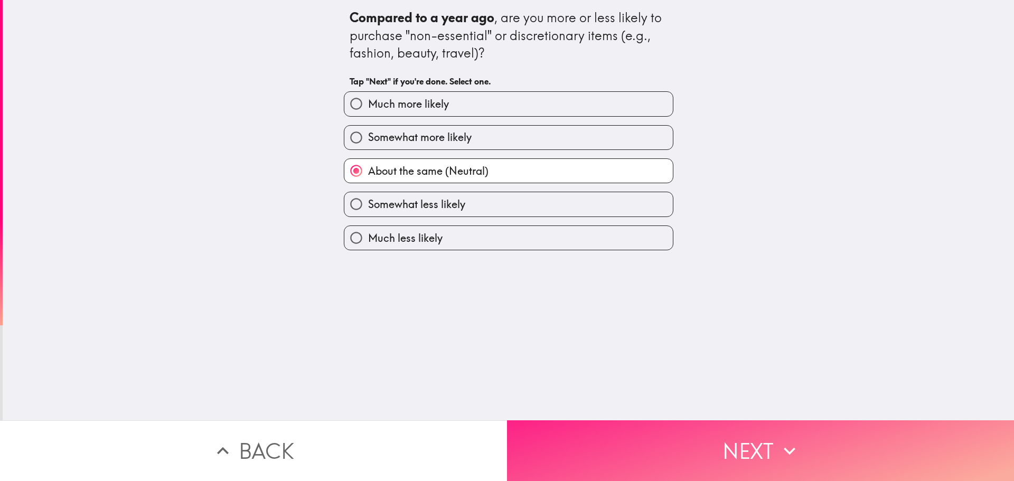
click at [793, 440] on icon "button" at bounding box center [789, 451] width 23 height 23
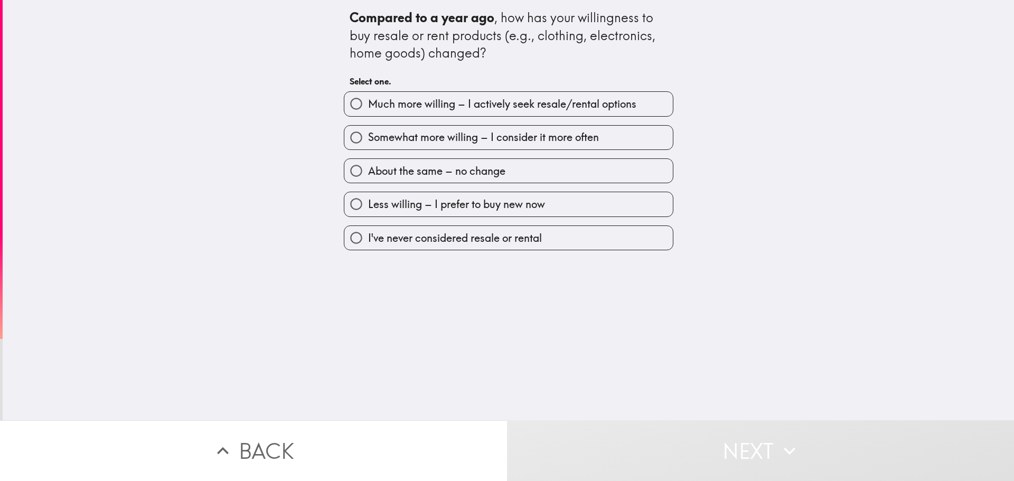
click at [472, 244] on span "I've never considered resale or rental" at bounding box center [455, 238] width 174 height 15
click at [368, 244] on input "I've never considered resale or rental" at bounding box center [356, 238] width 24 height 24
radio input "true"
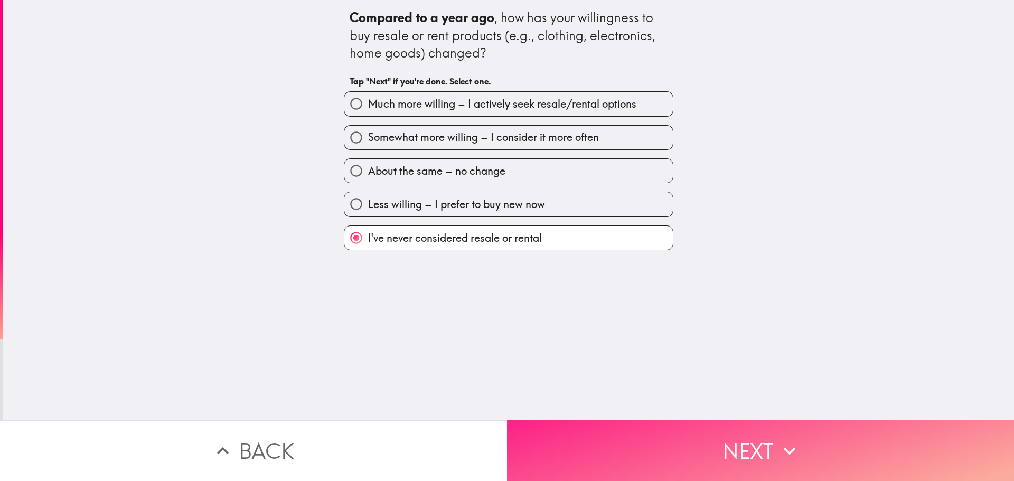
click at [780, 440] on icon "button" at bounding box center [789, 451] width 23 height 23
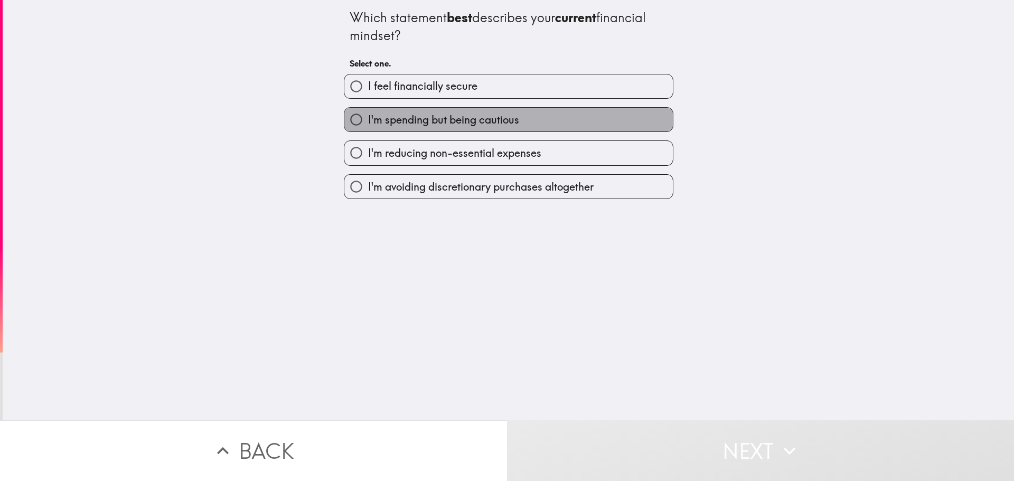
click at [435, 122] on span "I'm spending but being cautious" at bounding box center [443, 120] width 151 height 15
click at [368, 122] on input "I'm spending but being cautious" at bounding box center [356, 120] width 24 height 24
radio input "true"
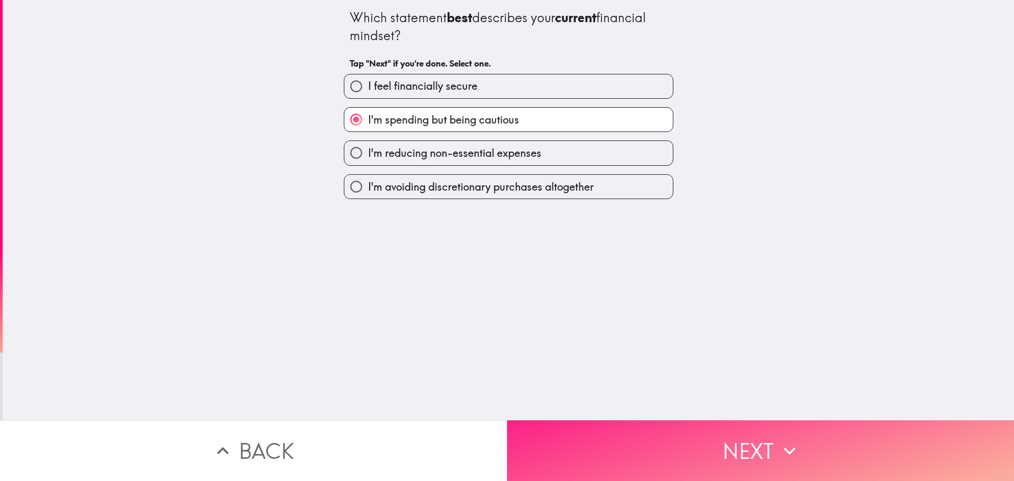
click at [769, 434] on button "Next" at bounding box center [760, 451] width 507 height 61
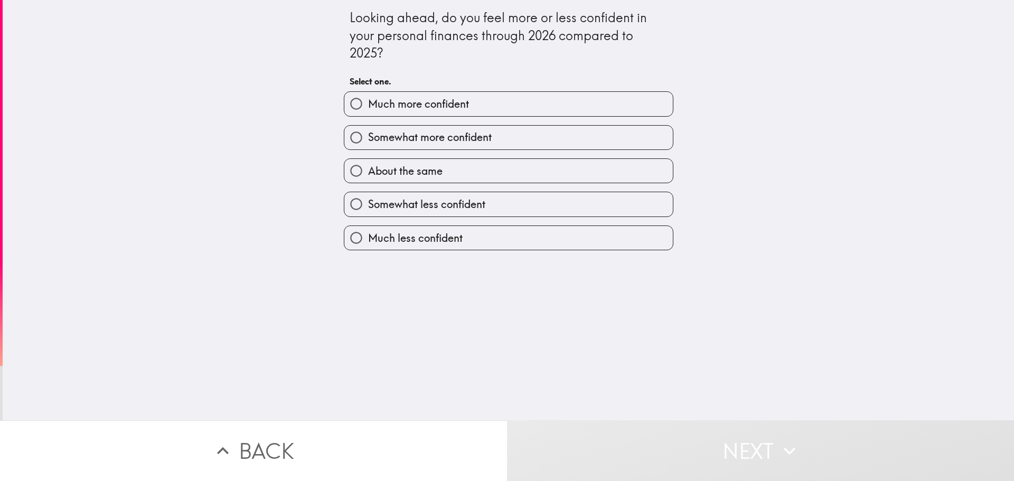
click at [408, 170] on span "About the same" at bounding box center [405, 171] width 74 height 15
click at [368, 170] on input "About the same" at bounding box center [356, 171] width 24 height 24
radio input "true"
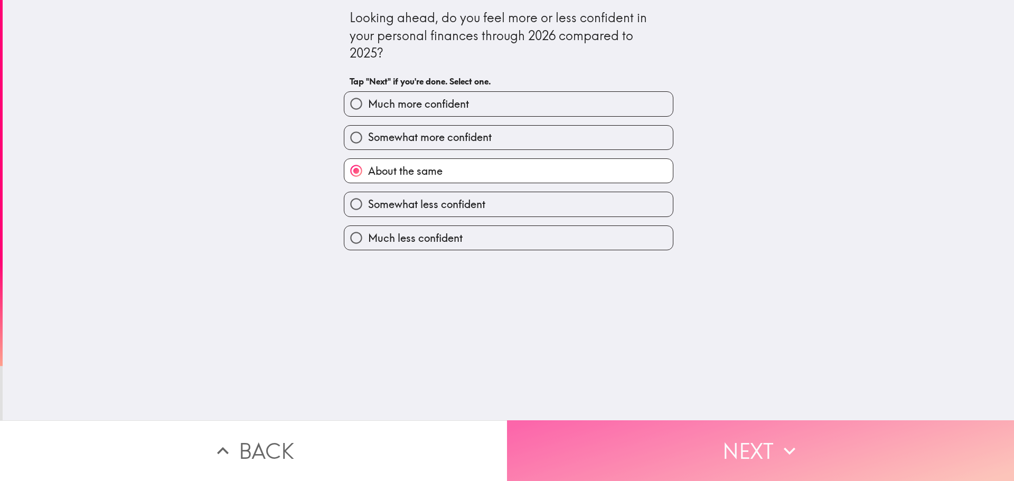
click at [784, 421] on button "Next" at bounding box center [760, 451] width 507 height 61
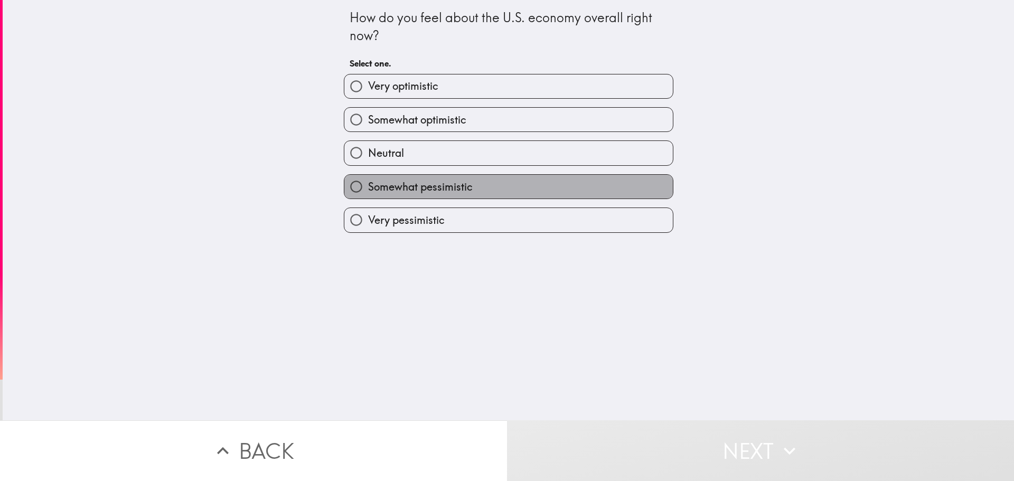
click at [449, 183] on span "Somewhat pessimistic" at bounding box center [420, 187] width 105 height 15
click at [368, 183] on input "Somewhat pessimistic" at bounding box center [356, 187] width 24 height 24
radio input "true"
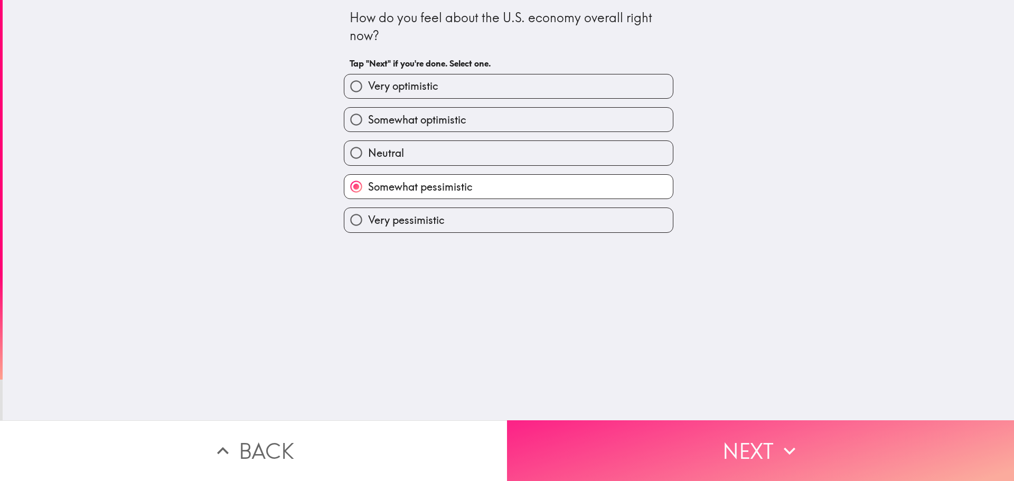
click at [813, 447] on button "Next" at bounding box center [760, 451] width 507 height 61
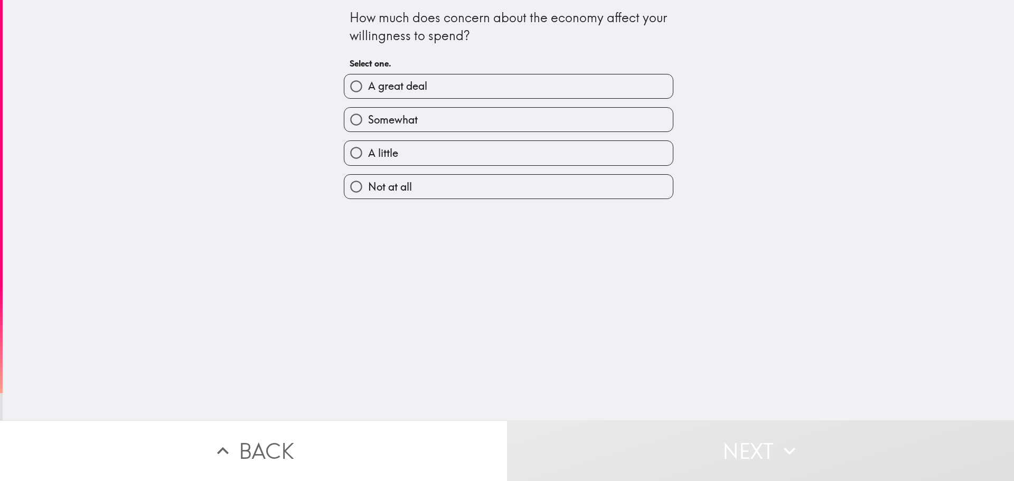
click at [410, 153] on label "A little" at bounding box center [508, 153] width 329 height 24
click at [368, 153] on input "A little" at bounding box center [356, 153] width 24 height 24
radio input "true"
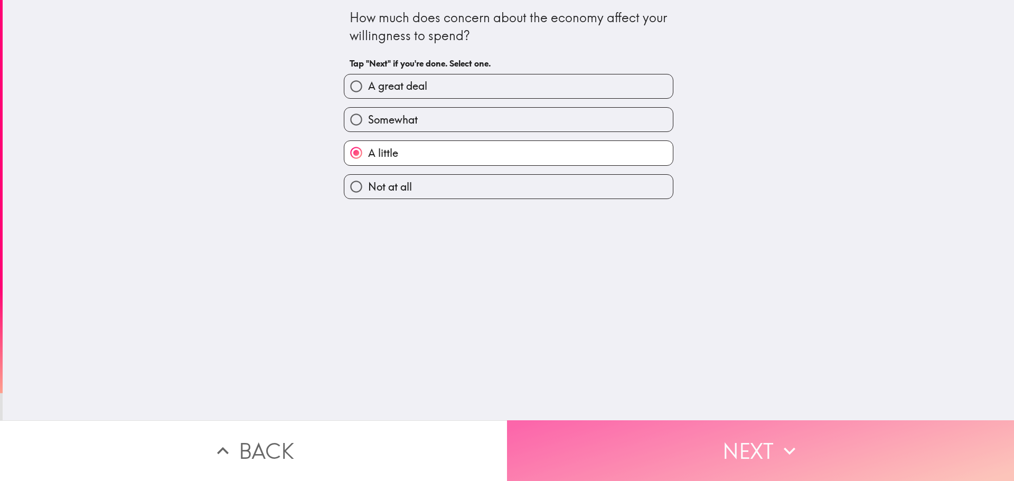
click at [799, 451] on button "Next" at bounding box center [760, 451] width 507 height 61
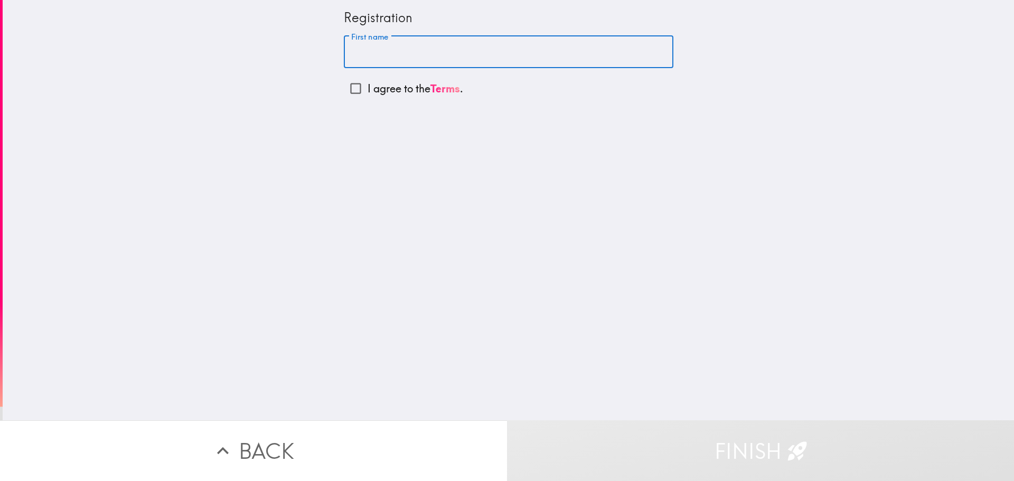
click at [374, 50] on input "First name" at bounding box center [509, 52] width 330 height 33
type input "[PERSON_NAME]"
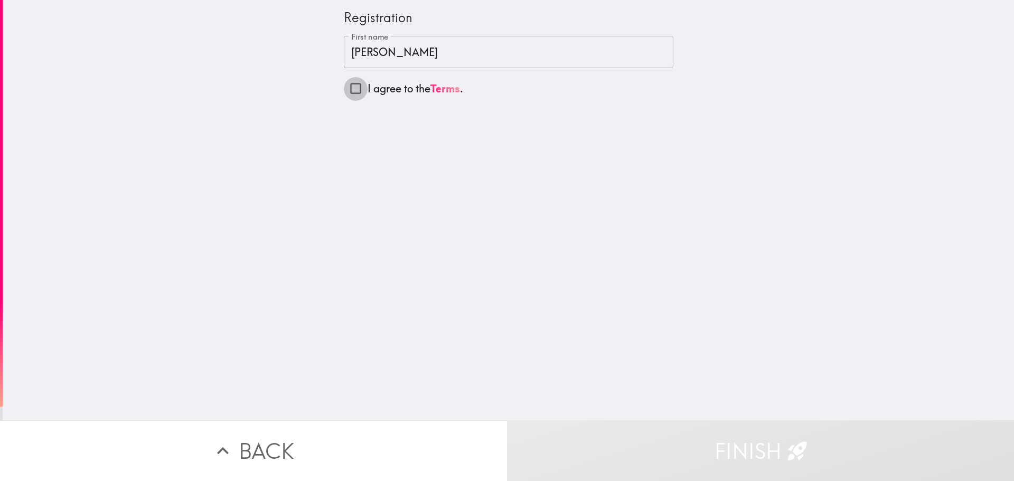
click at [349, 87] on input "I agree to the Terms ." at bounding box center [356, 89] width 24 height 24
checkbox input "true"
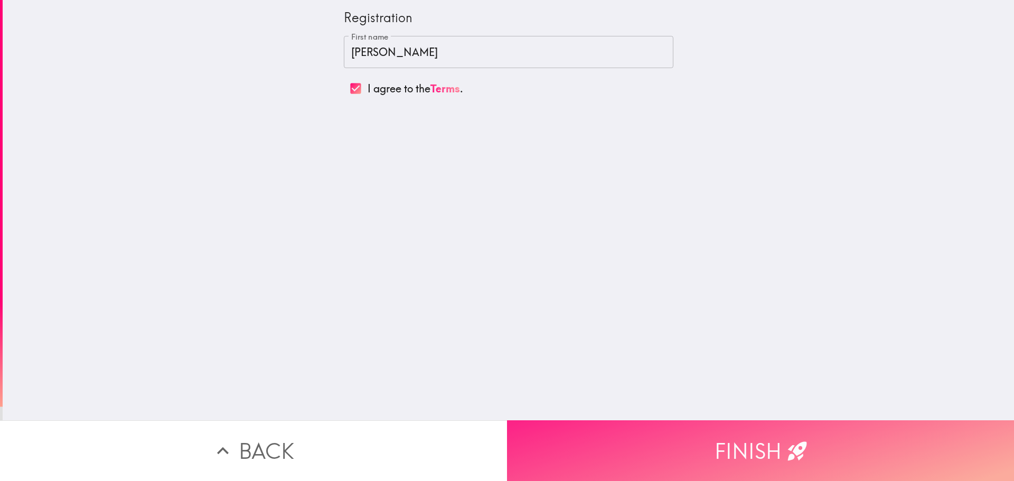
click at [793, 443] on icon "button" at bounding box center [797, 451] width 19 height 19
